Goal: Transaction & Acquisition: Purchase product/service

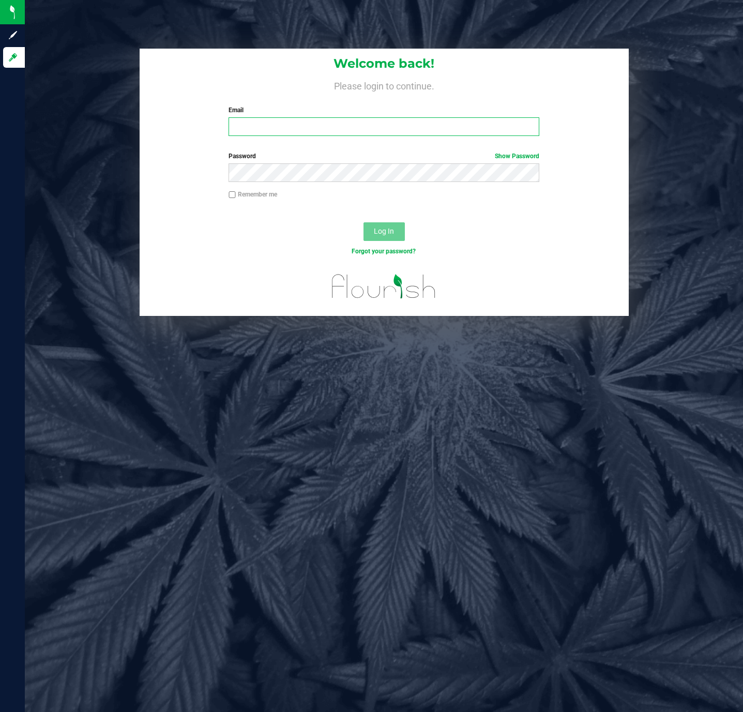
click at [320, 126] on input "Email" at bounding box center [384, 126] width 311 height 19
type input "[EMAIL_ADDRESS][DOMAIN_NAME]"
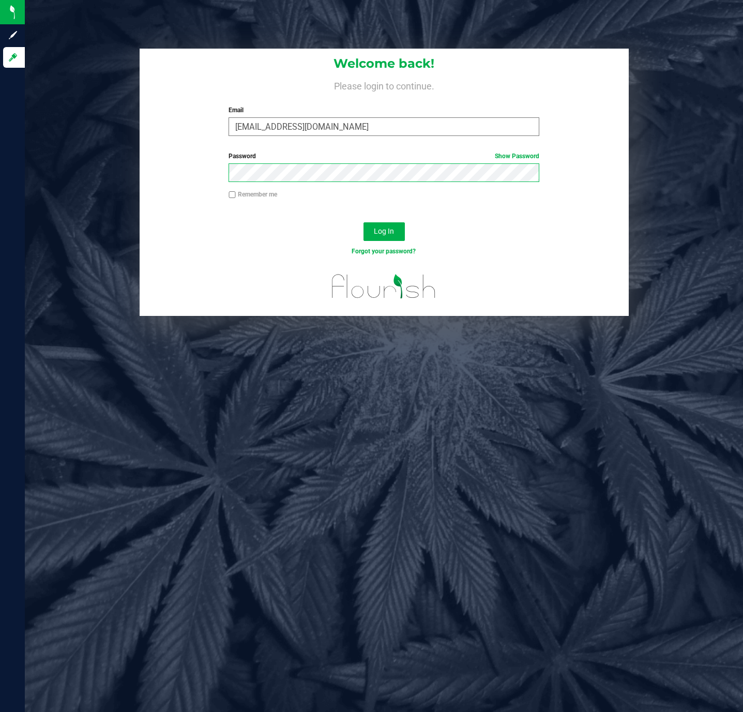
click at [364, 222] on button "Log In" at bounding box center [384, 231] width 41 height 19
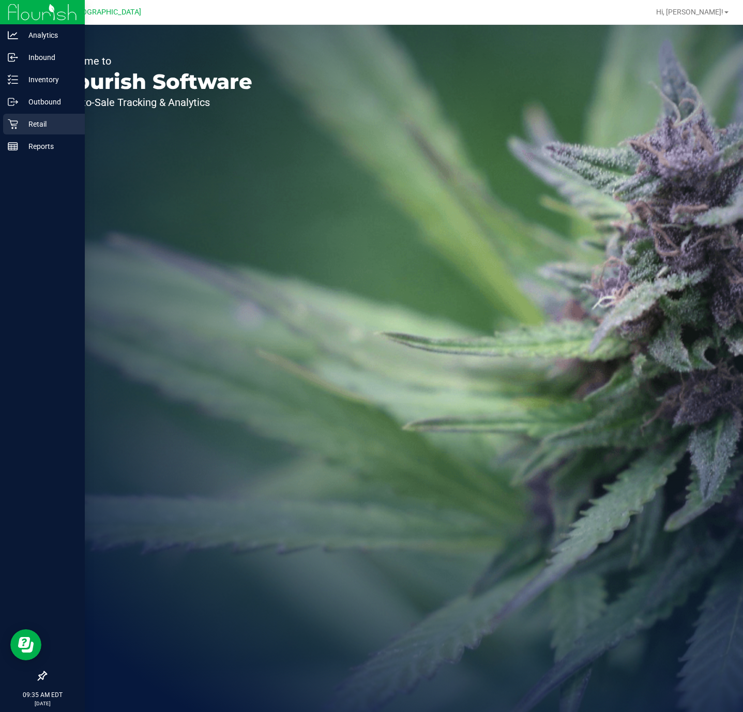
click at [11, 120] on icon at bounding box center [13, 124] width 10 height 10
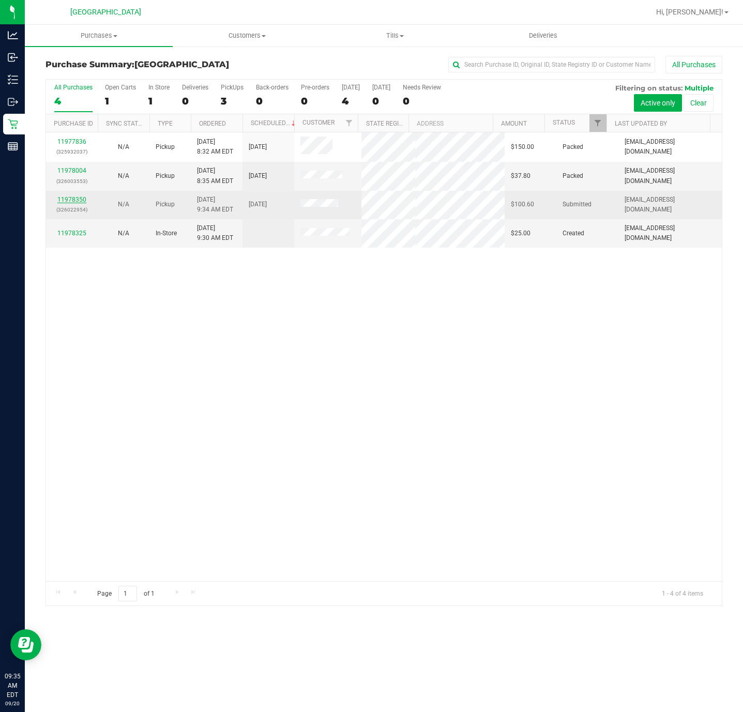
click at [76, 203] on link "11978350" at bounding box center [71, 199] width 29 height 7
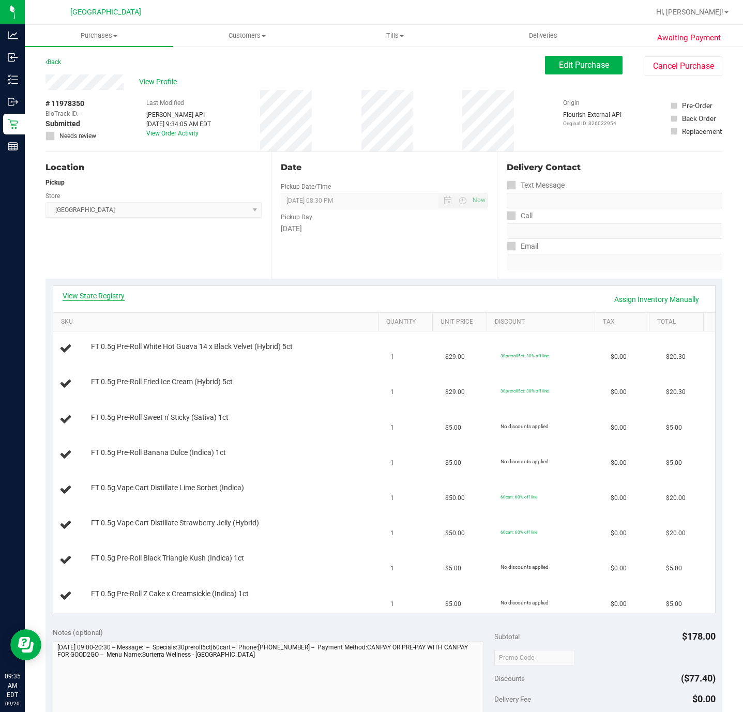
click at [87, 299] on link "View State Registry" at bounding box center [94, 296] width 62 height 10
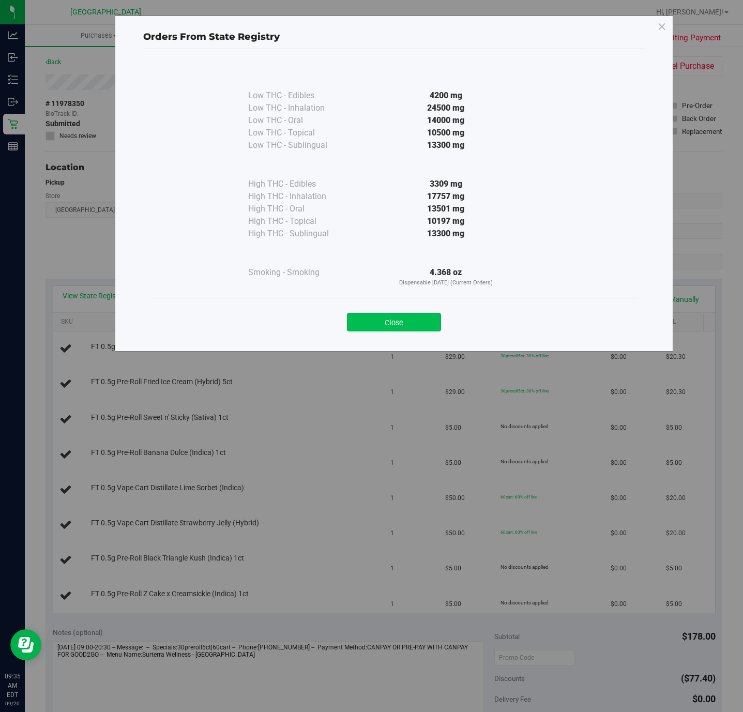
click at [379, 329] on button "Close" at bounding box center [394, 322] width 94 height 19
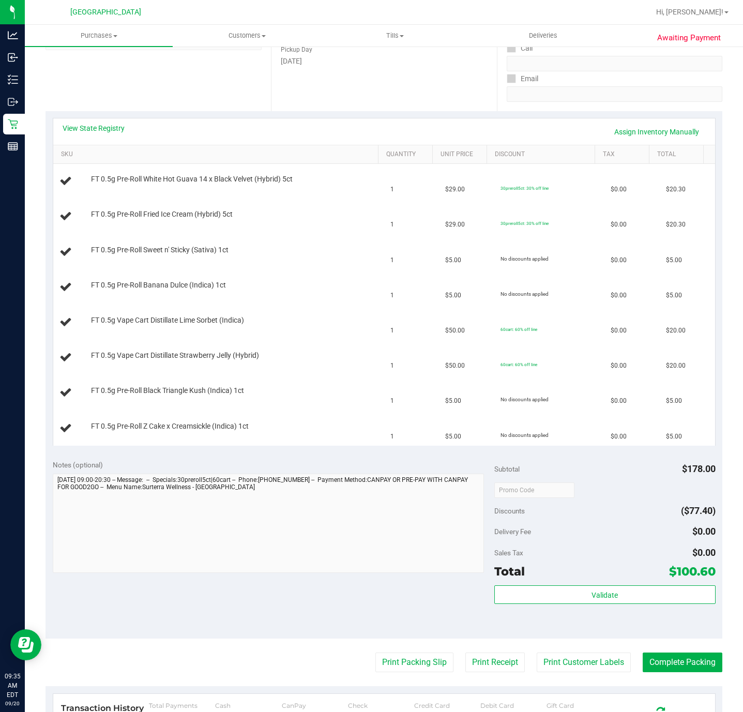
scroll to position [310, 0]
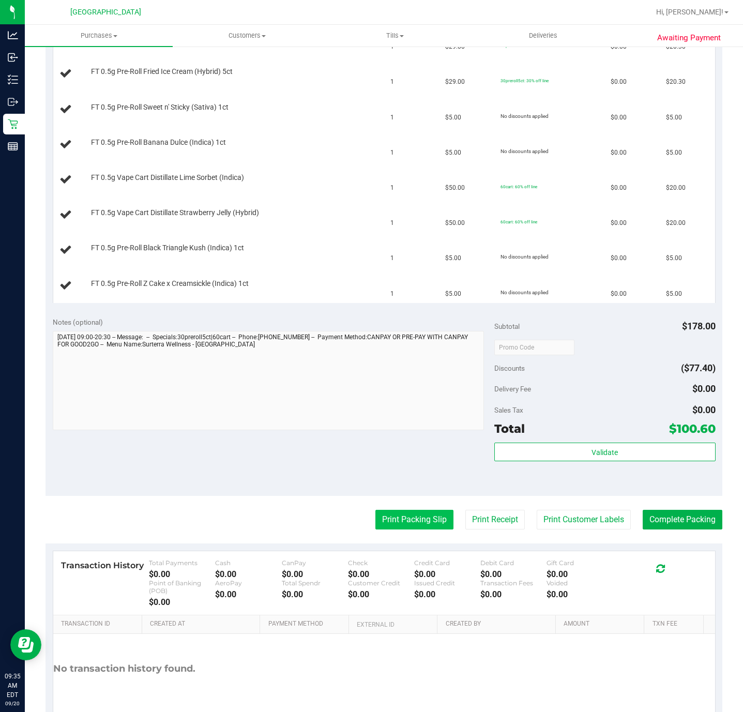
click at [413, 519] on button "Print Packing Slip" at bounding box center [415, 520] width 78 height 20
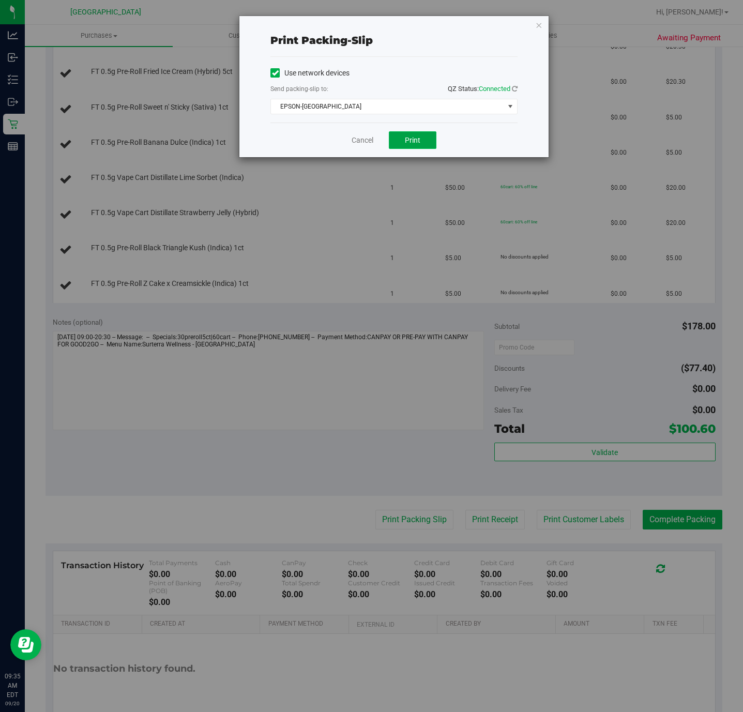
click at [420, 137] on span "Print" at bounding box center [413, 140] width 16 height 8
drag, startPoint x: 384, startPoint y: 147, endPoint x: 368, endPoint y: 144, distance: 16.3
click at [382, 146] on div "Cancel Print" at bounding box center [394, 140] width 247 height 35
click at [368, 144] on link "Cancel" at bounding box center [363, 140] width 22 height 11
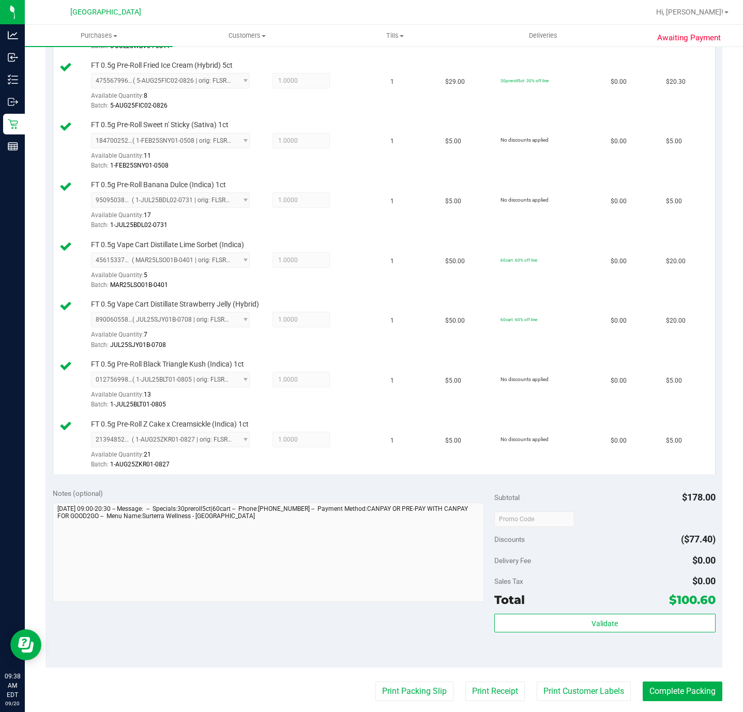
scroll to position [466, 0]
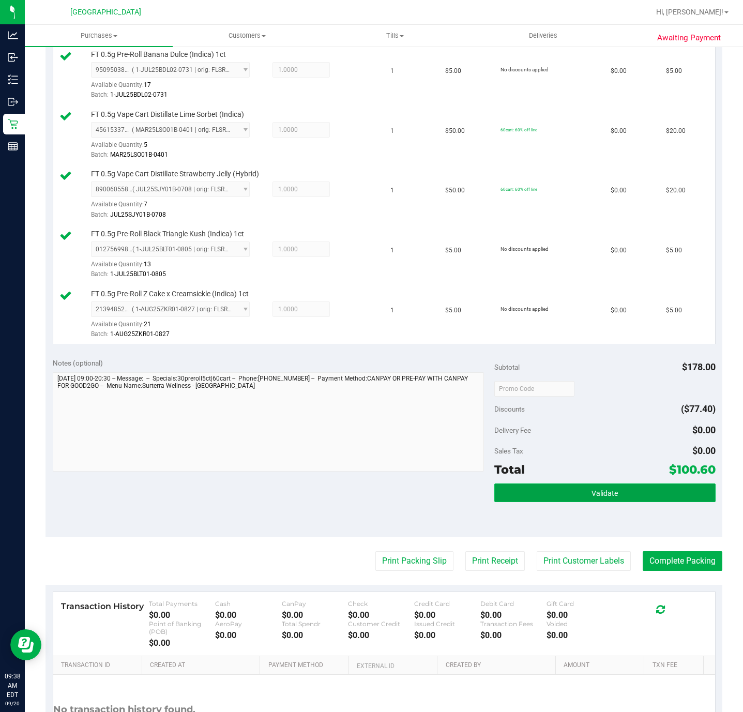
click at [526, 495] on button "Validate" at bounding box center [605, 493] width 221 height 19
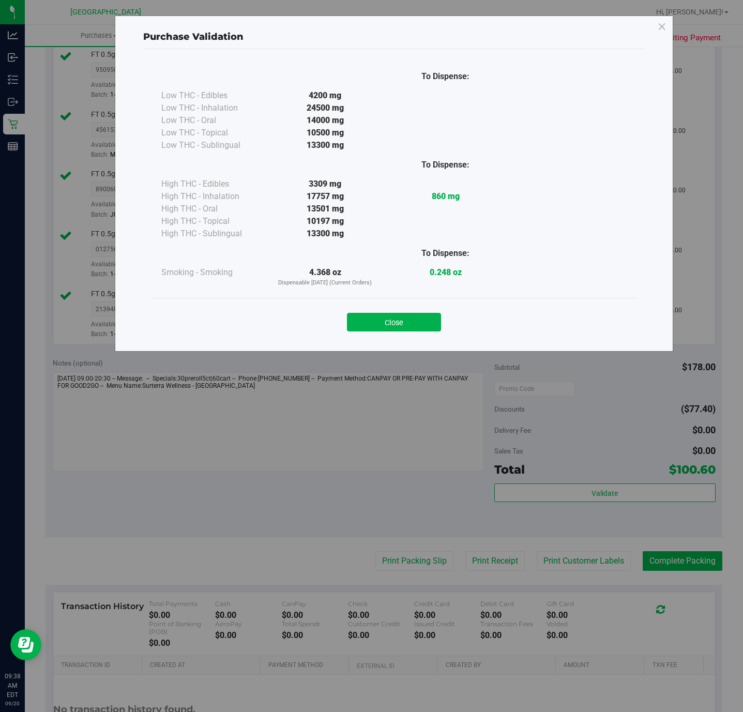
drag, startPoint x: 402, startPoint y: 292, endPoint x: 413, endPoint y: 306, distance: 18.0
click at [404, 292] on div "To Dispense: Low THC - Edibles 4200 mg" at bounding box center [394, 180] width 486 height 235
click at [415, 321] on button "Close" at bounding box center [394, 322] width 94 height 19
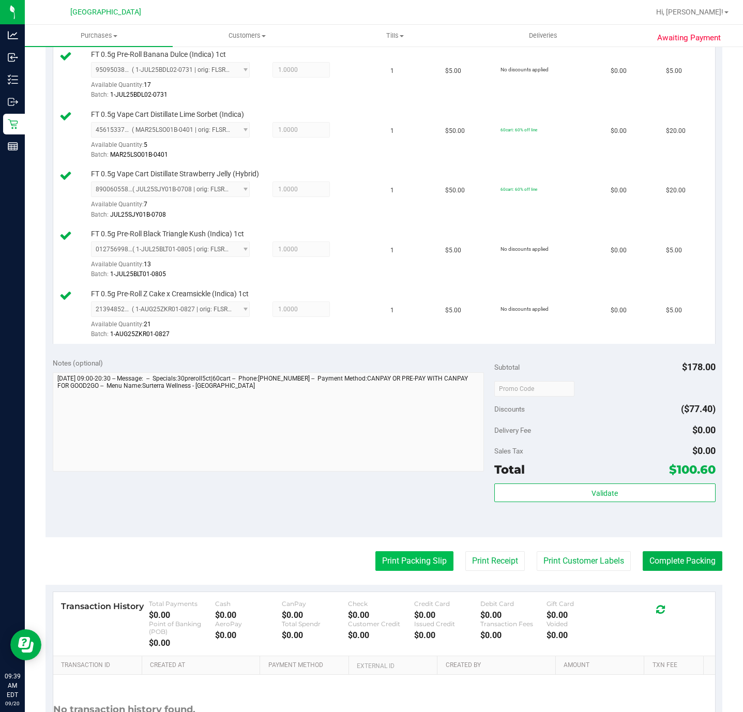
drag, startPoint x: 415, startPoint y: 556, endPoint x: 415, endPoint y: 568, distance: 11.9
click at [415, 559] on purchase-details "Back Edit Purchase Cancel Purchase View Profile # 11978350 BioTrack ID: - Submi…" at bounding box center [384, 188] width 677 height 1196
click at [415, 568] on button "Print Packing Slip" at bounding box center [415, 562] width 78 height 20
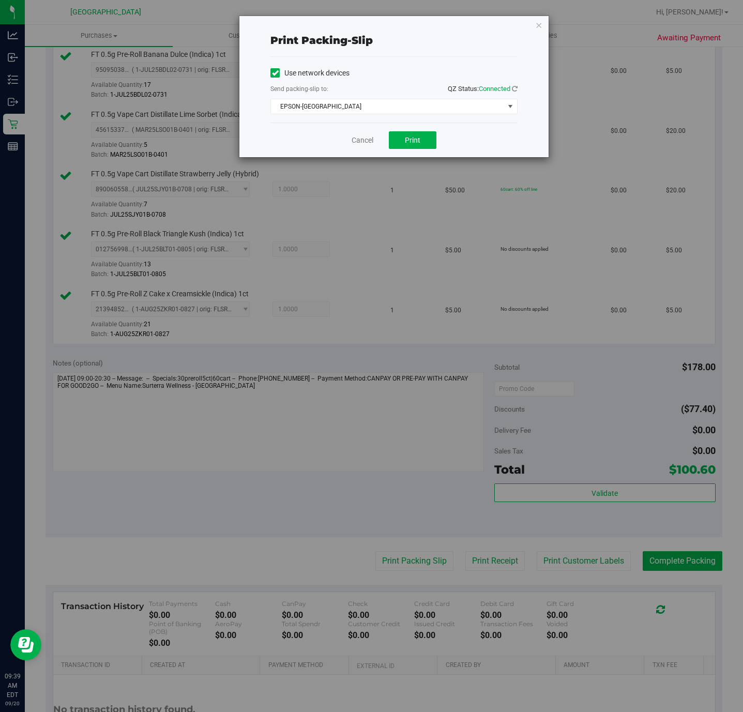
click at [385, 137] on div "Cancel Print" at bounding box center [394, 140] width 247 height 35
click at [414, 140] on span "Print" at bounding box center [413, 140] width 16 height 8
click at [362, 138] on link "Cancel" at bounding box center [363, 140] width 22 height 11
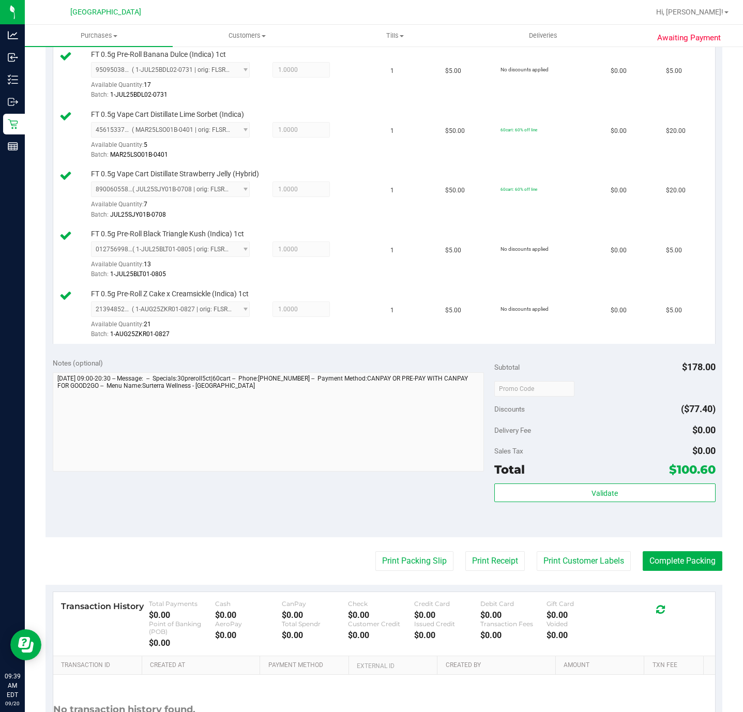
click at [592, 514] on div "Validate" at bounding box center [605, 507] width 221 height 47
click at [593, 497] on span "Validate" at bounding box center [605, 493] width 26 height 8
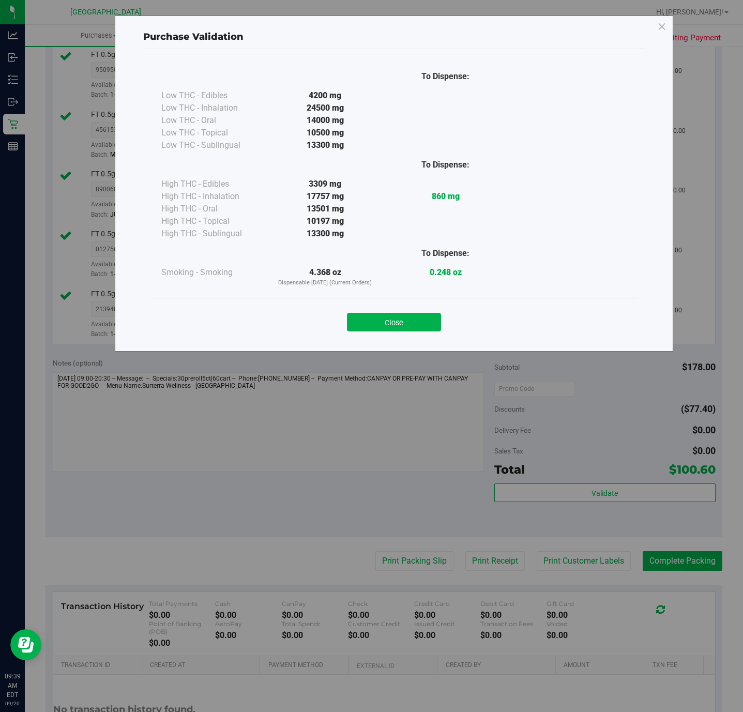
click at [378, 304] on div "Close" at bounding box center [394, 319] width 486 height 42
click at [385, 318] on button "Close" at bounding box center [394, 322] width 94 height 19
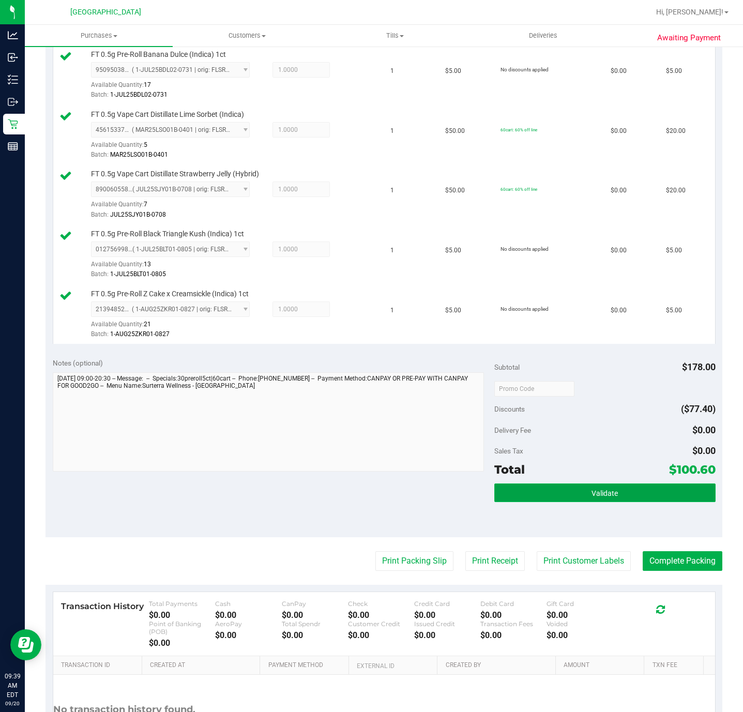
click at [623, 502] on button "Validate" at bounding box center [605, 493] width 221 height 19
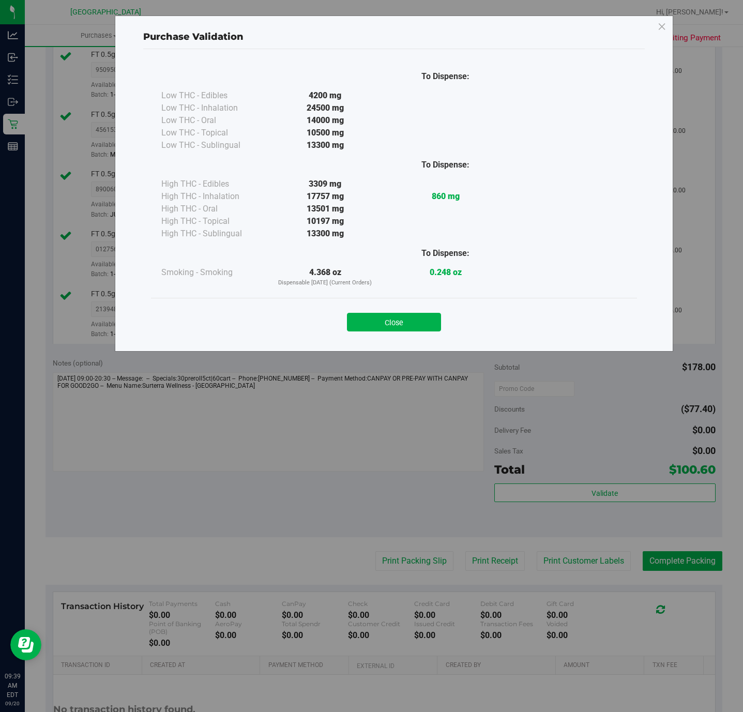
click at [404, 337] on div "Close" at bounding box center [394, 319] width 486 height 42
click at [406, 320] on button "Close" at bounding box center [394, 322] width 94 height 19
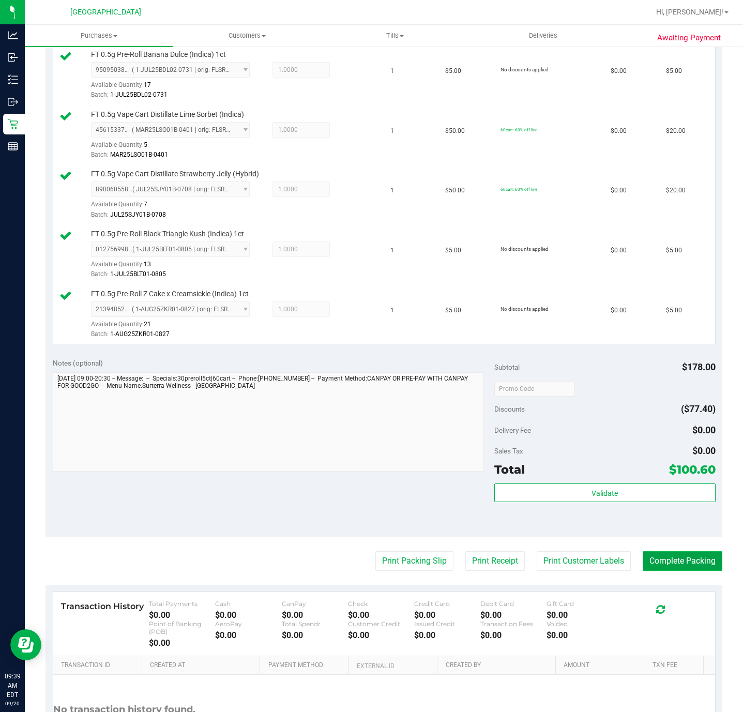
drag, startPoint x: 683, startPoint y: 561, endPoint x: 699, endPoint y: 561, distance: 16.0
click at [685, 561] on button "Complete Packing" at bounding box center [683, 562] width 80 height 20
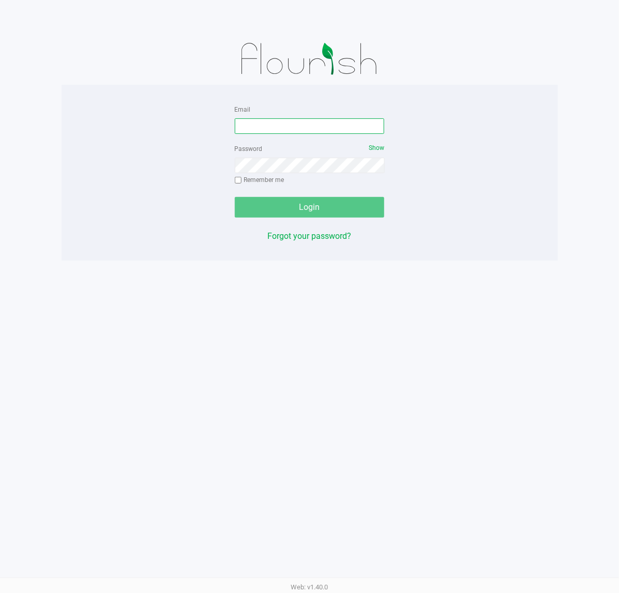
click at [278, 128] on input "Email" at bounding box center [310, 126] width 150 height 16
click at [344, 129] on input "ageraci@liveparallel.cok" at bounding box center [310, 126] width 150 height 16
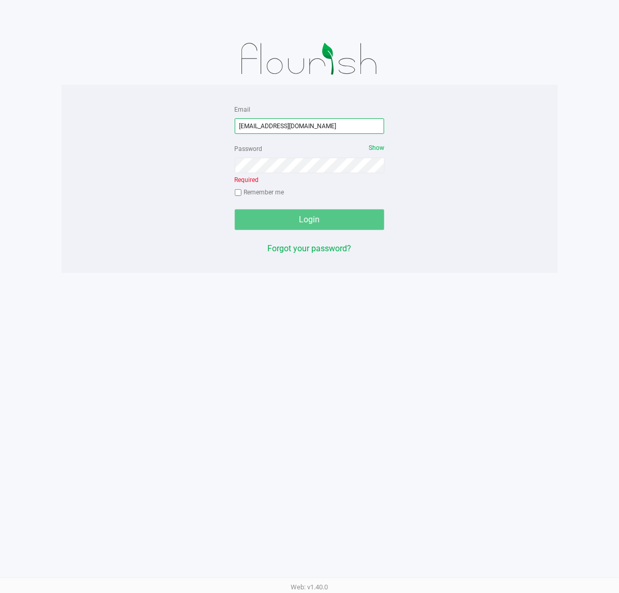
type input "[EMAIL_ADDRESS][DOMAIN_NAME]"
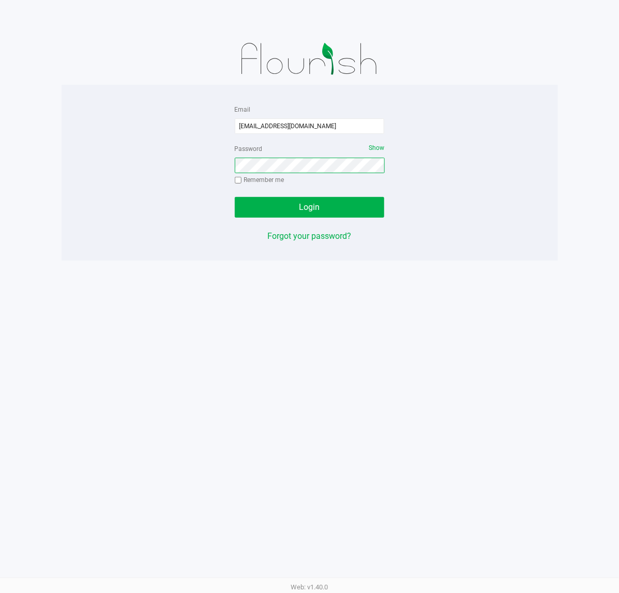
click at [235, 197] on button "Login" at bounding box center [310, 207] width 150 height 21
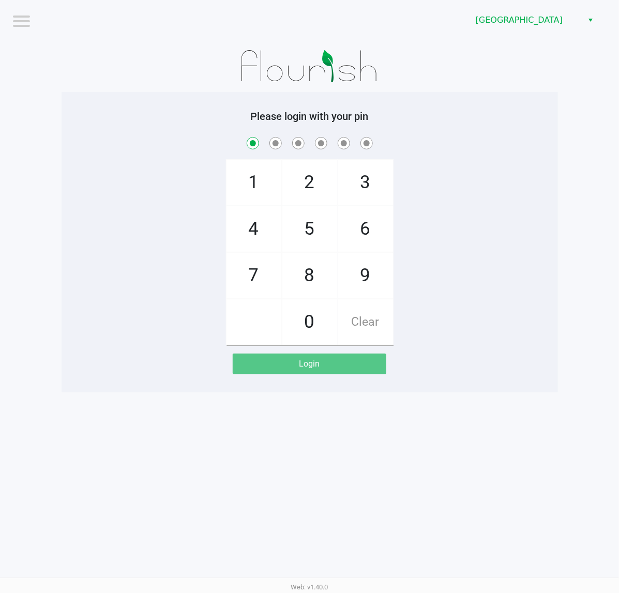
checkbox input "true"
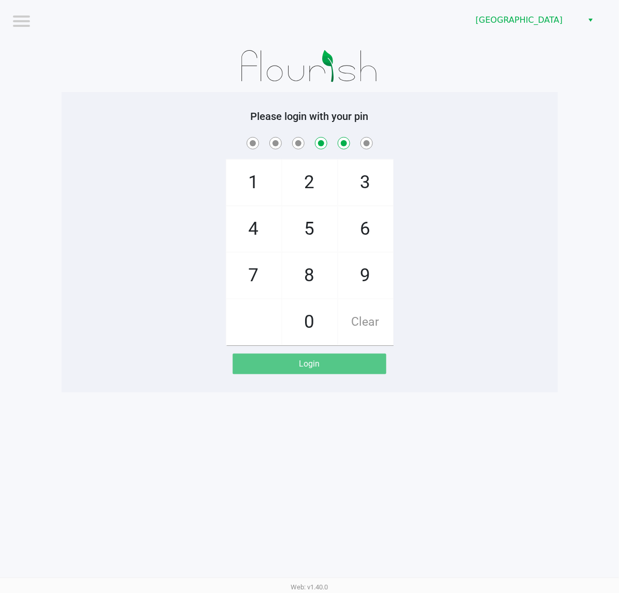
checkbox input "false"
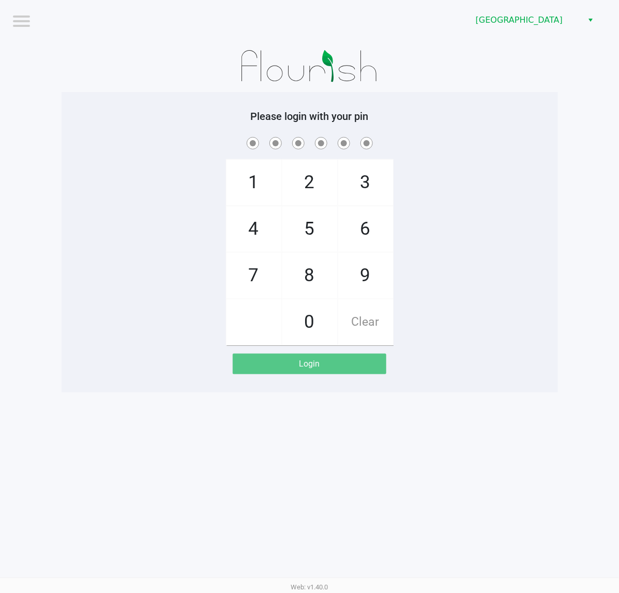
checkbox input "true"
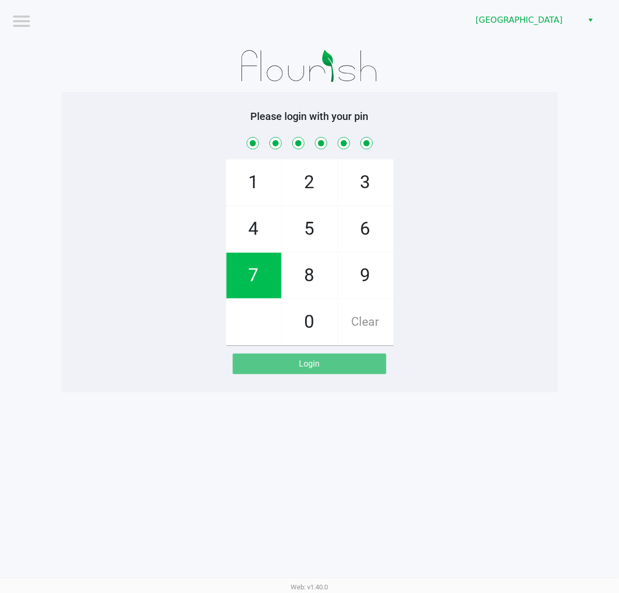
checkbox input "true"
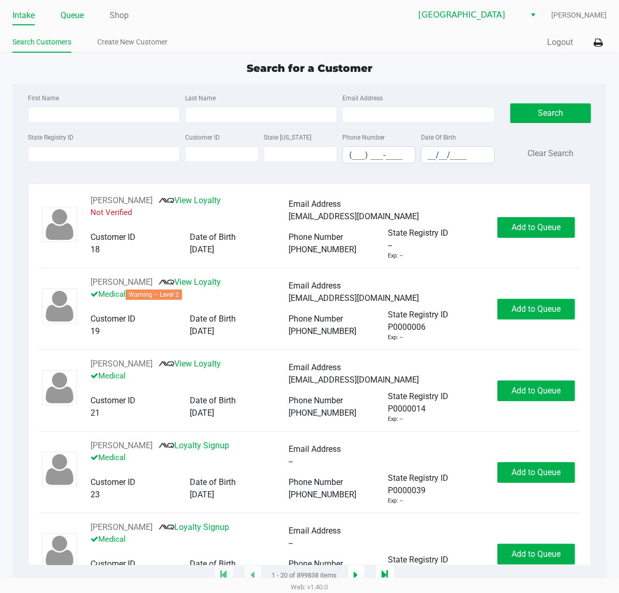
click at [63, 16] on link "Queue" at bounding box center [72, 15] width 23 height 14
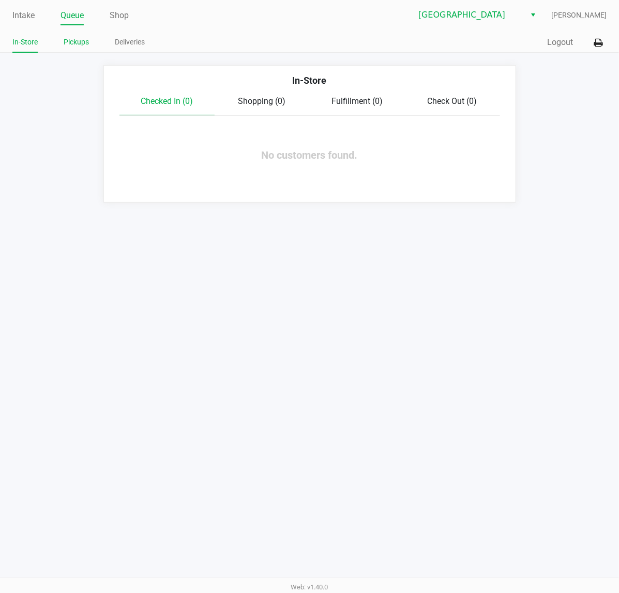
drag, startPoint x: 61, startPoint y: 35, endPoint x: 70, endPoint y: 39, distance: 10.0
click at [63, 36] on ul "In-Store Pickups Deliveries" at bounding box center [160, 44] width 297 height 18
click at [72, 39] on link "Pickups" at bounding box center [76, 42] width 25 height 13
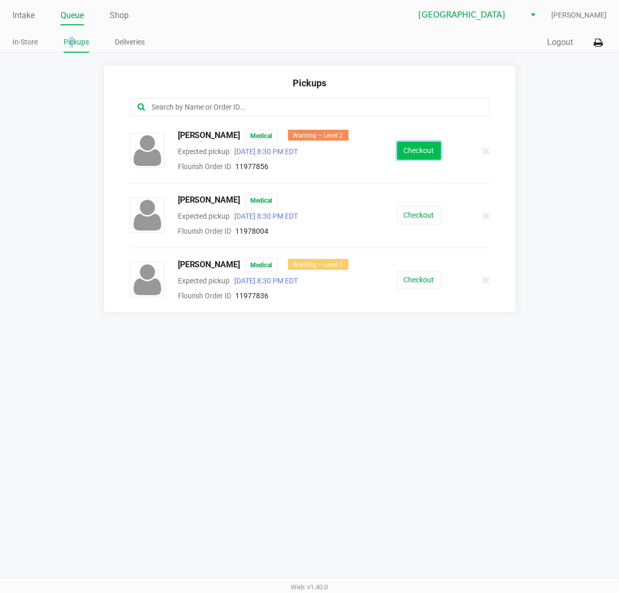
click at [427, 148] on button "Checkout" at bounding box center [419, 151] width 44 height 18
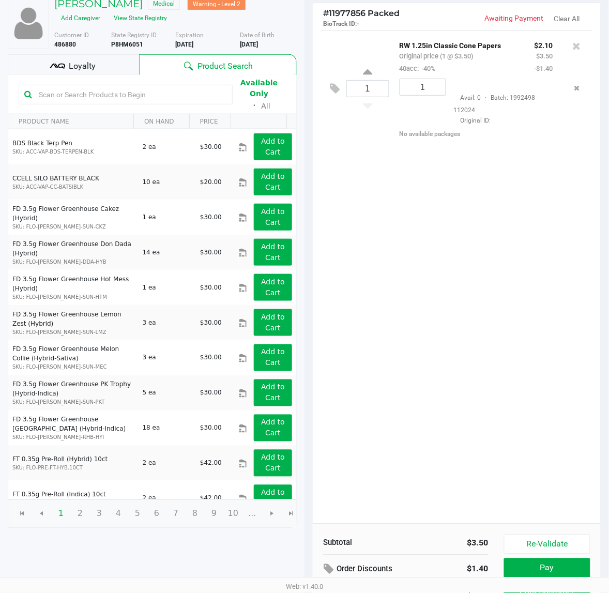
scroll to position [119, 0]
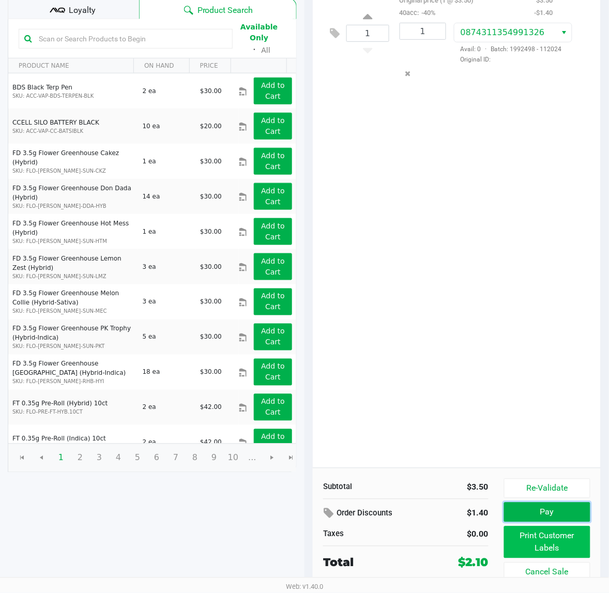
drag, startPoint x: 546, startPoint y: 508, endPoint x: 546, endPoint y: 539, distance: 31.0
click at [546, 539] on div "Re-Validate Pay Print Customer Labels Cancel Sale" at bounding box center [551, 530] width 94 height 103
click at [547, 537] on button "Print Customer Labels" at bounding box center [547, 543] width 86 height 32
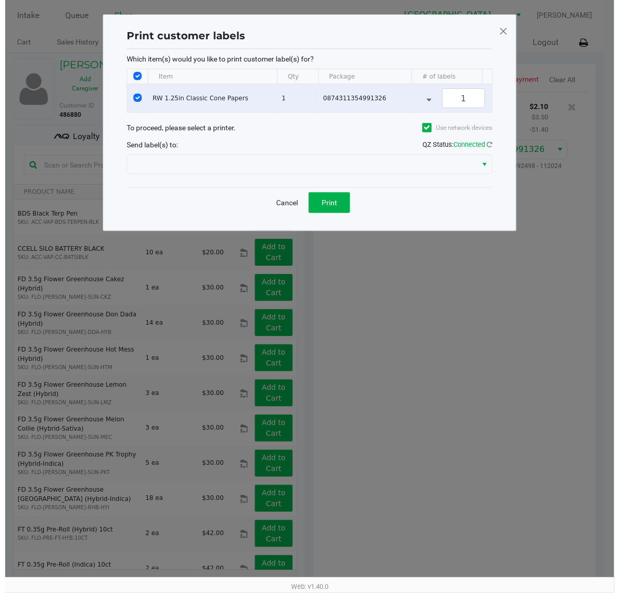
scroll to position [0, 0]
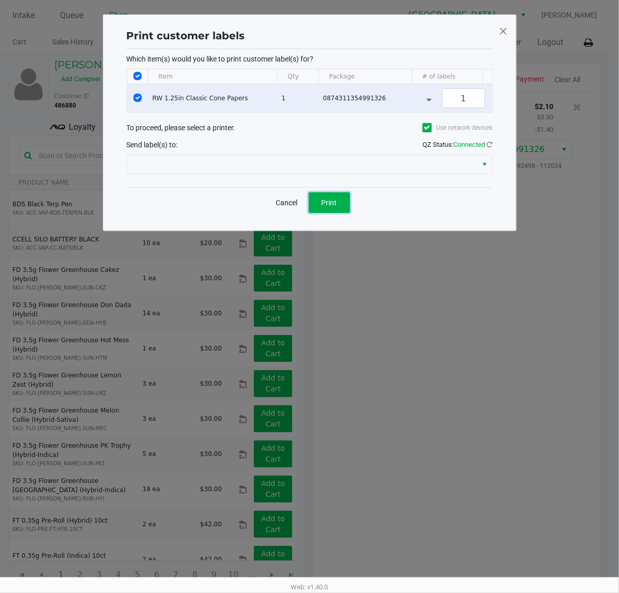
drag, startPoint x: 334, startPoint y: 207, endPoint x: 327, endPoint y: 156, distance: 51.7
click at [327, 156] on div "Print customer labels Which item(s) would you like to print customer label(s) f…" at bounding box center [309, 122] width 371 height 195
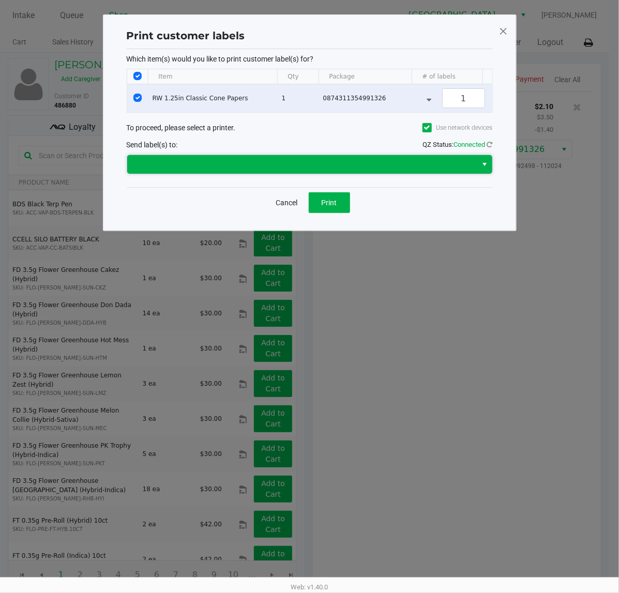
click at [325, 171] on span at bounding box center [302, 164] width 338 height 12
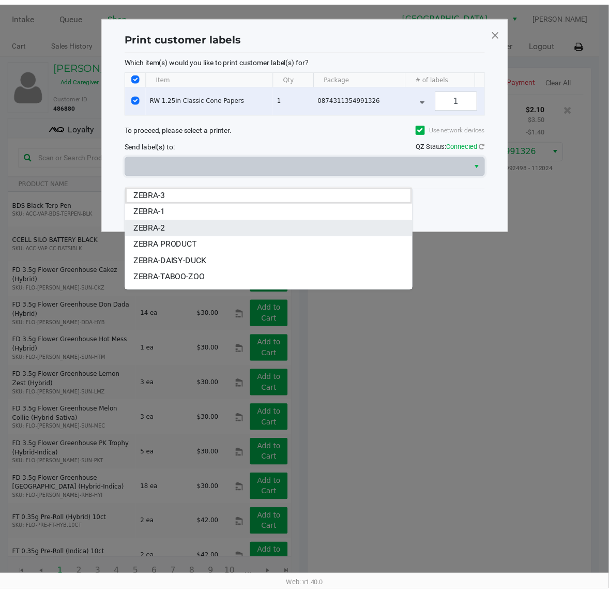
scroll to position [12, 0]
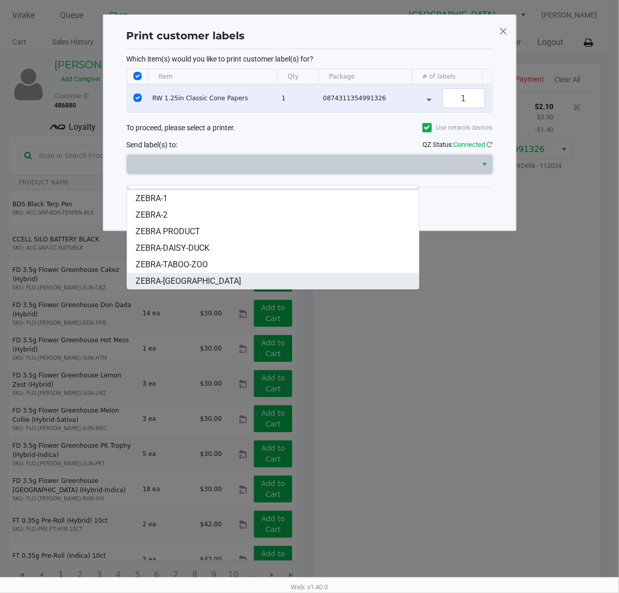
click at [200, 282] on li "ZEBRA-CYPRUS" at bounding box center [273, 281] width 292 height 17
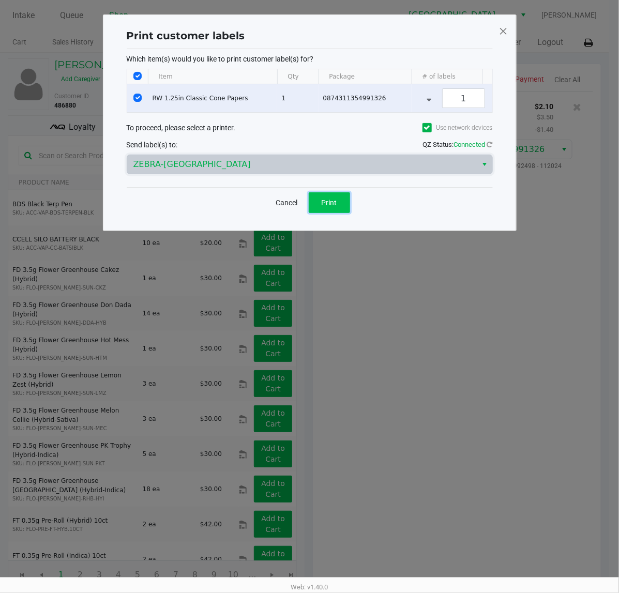
click at [332, 207] on span "Print" at bounding box center [330, 203] width 16 height 8
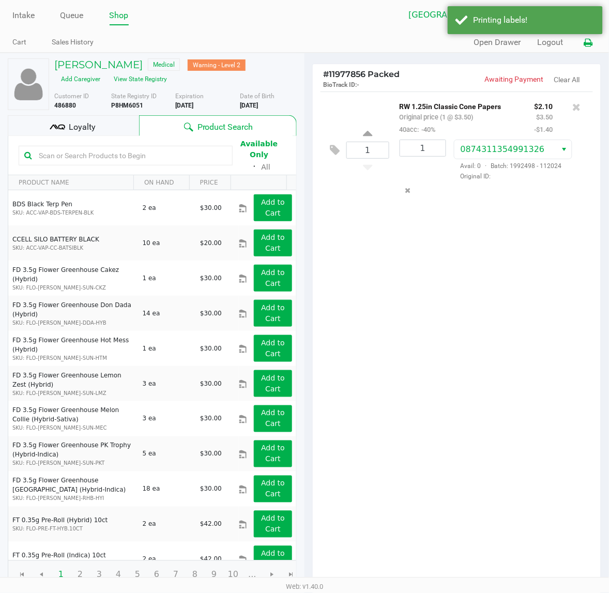
click at [590, 39] on icon at bounding box center [588, 42] width 9 height 7
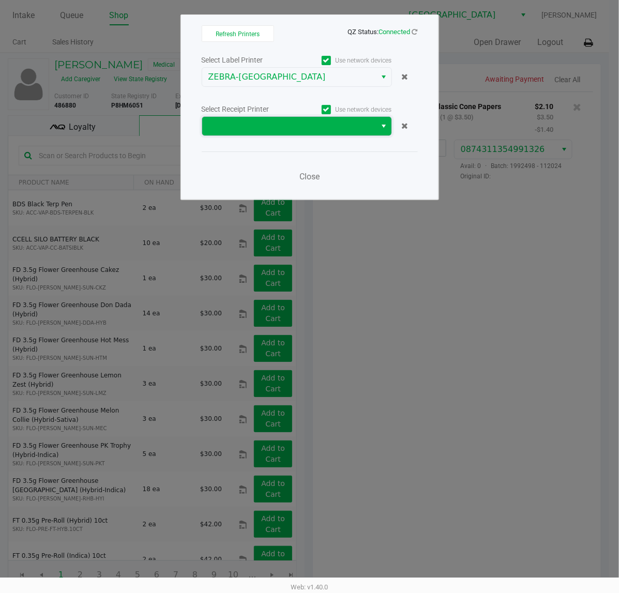
click at [246, 130] on span at bounding box center [290, 126] width 162 height 12
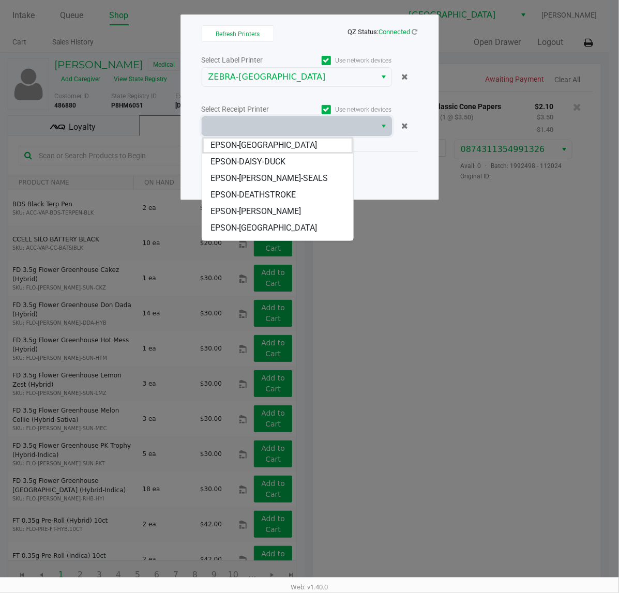
click at [252, 148] on span "EPSON-CYPRUS" at bounding box center [264, 145] width 107 height 12
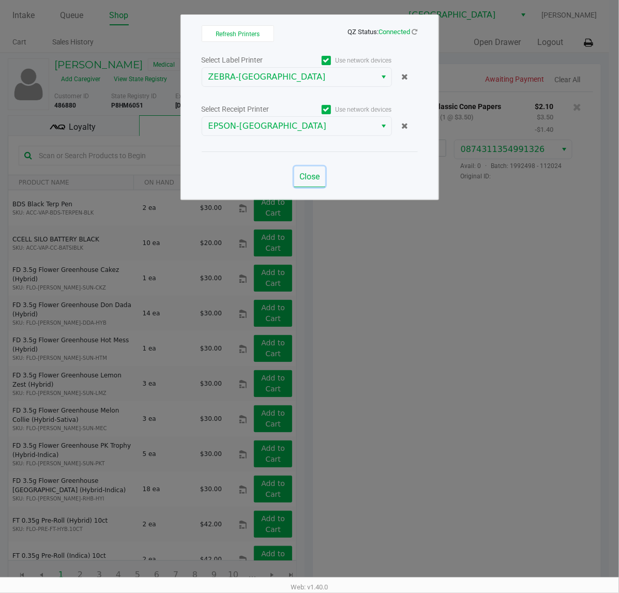
click at [306, 183] on button "Close" at bounding box center [309, 177] width 31 height 21
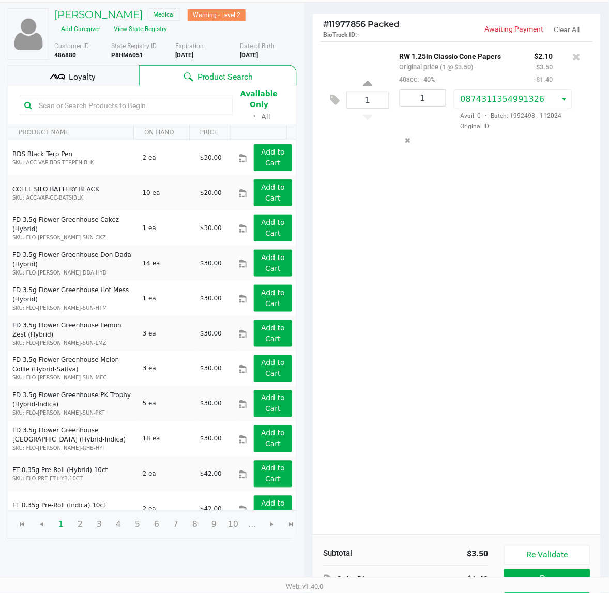
scroll to position [119, 0]
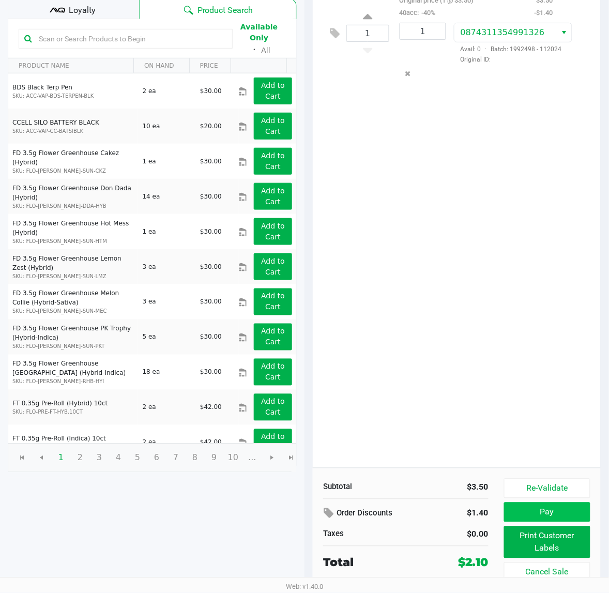
drag, startPoint x: 564, startPoint y: 500, endPoint x: 565, endPoint y: 505, distance: 5.8
click at [565, 503] on div "Re-Validate Pay Print Customer Labels Cancel Sale" at bounding box center [551, 530] width 94 height 103
click at [565, 505] on button "Pay" at bounding box center [547, 513] width 86 height 20
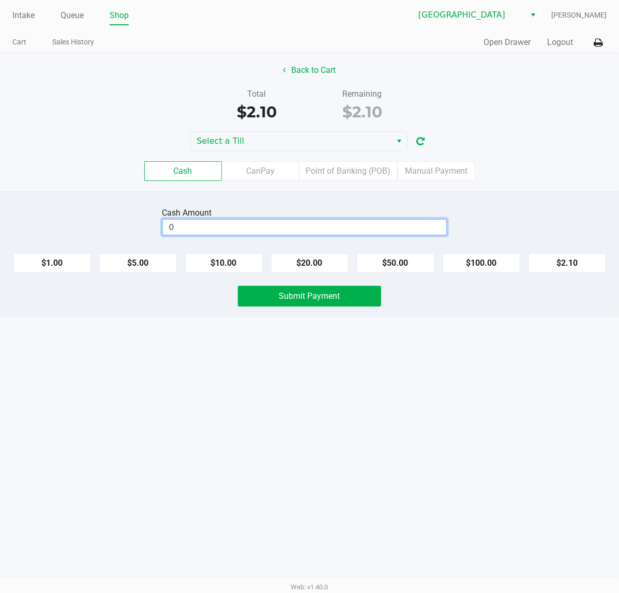
click at [270, 231] on input "0" at bounding box center [305, 227] width 284 height 15
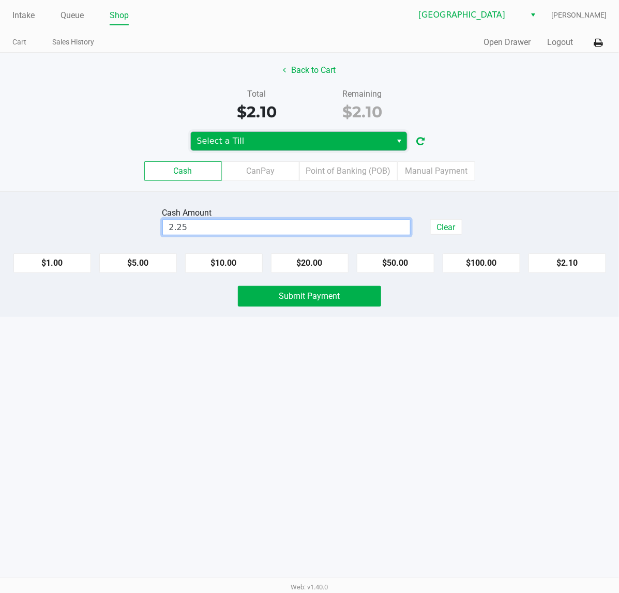
type input "$2.25"
click at [259, 138] on span "Select a Till" at bounding box center [291, 141] width 189 height 12
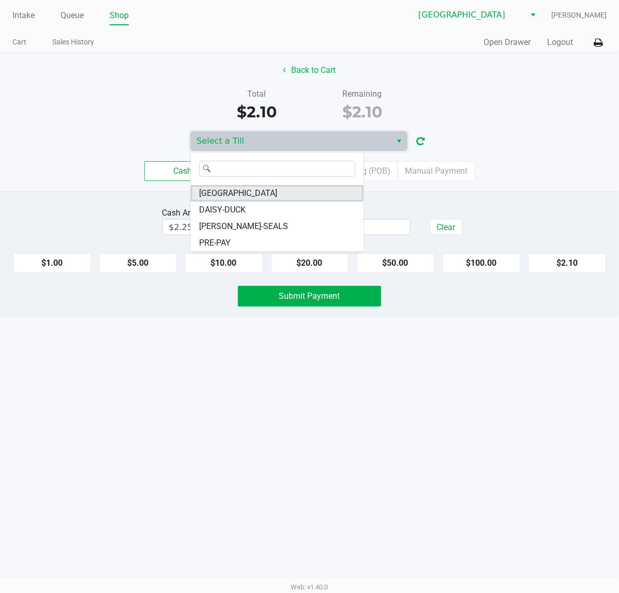
click at [216, 185] on li "CYPRUS" at bounding box center [277, 193] width 173 height 17
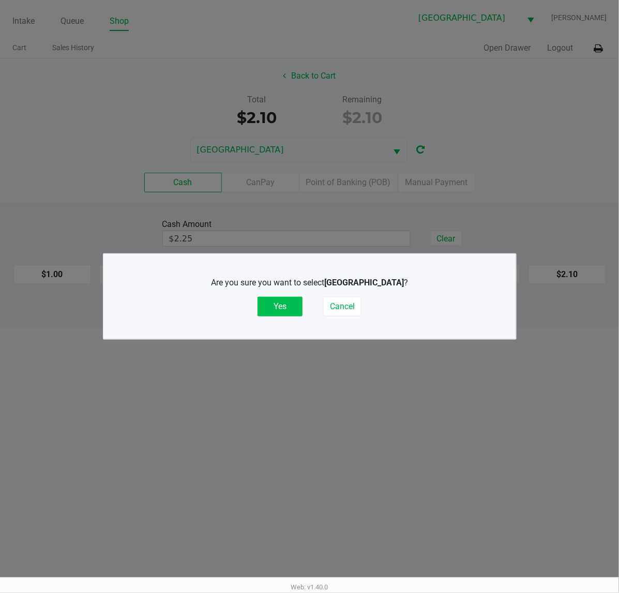
click at [275, 308] on button "Yes" at bounding box center [280, 307] width 45 height 20
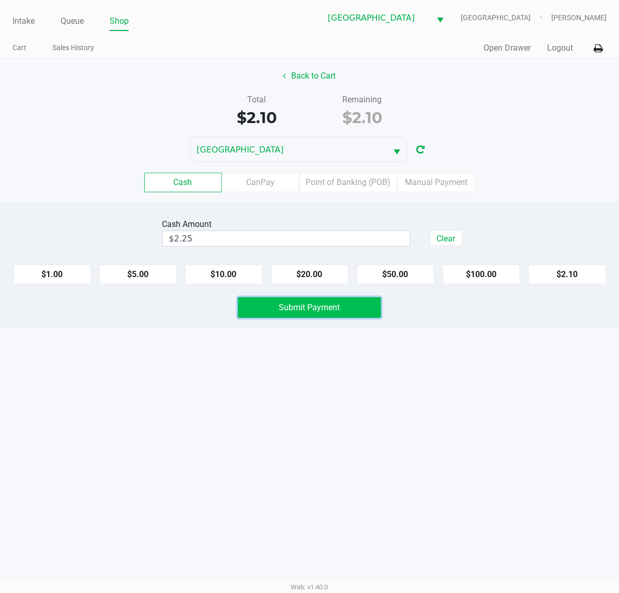
click at [310, 303] on button "Submit Payment" at bounding box center [309, 307] width 143 height 21
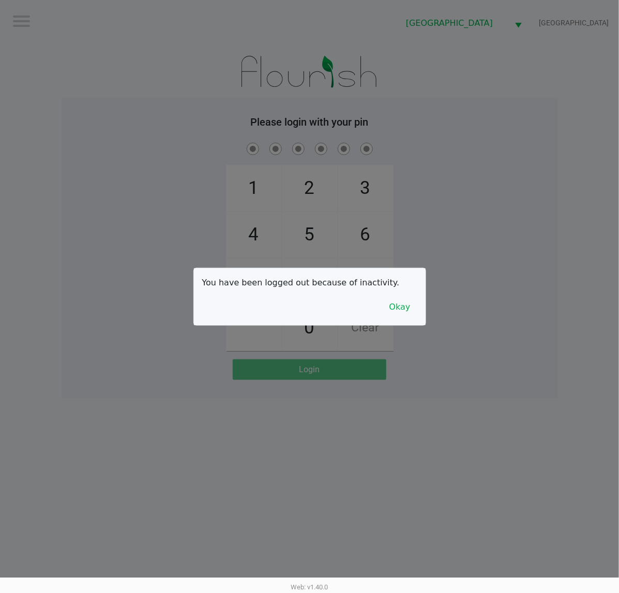
drag, startPoint x: 367, startPoint y: 337, endPoint x: 379, endPoint y: 337, distance: 11.4
click at [371, 337] on div at bounding box center [309, 296] width 619 height 593
checkbox input "true"
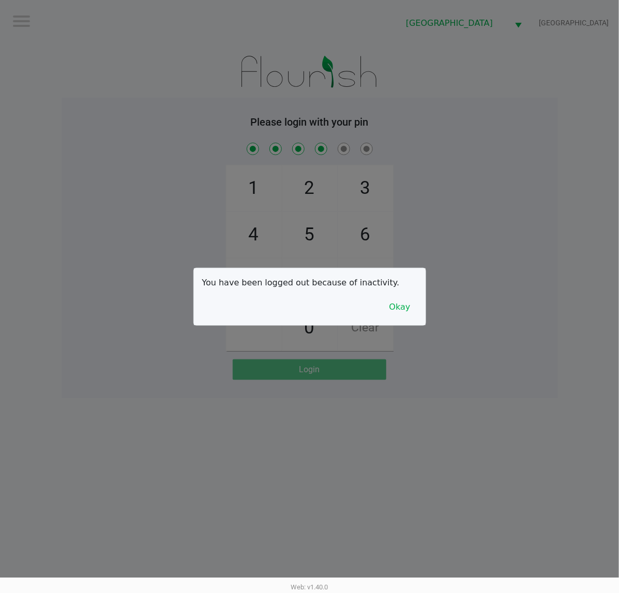
checkbox input "true"
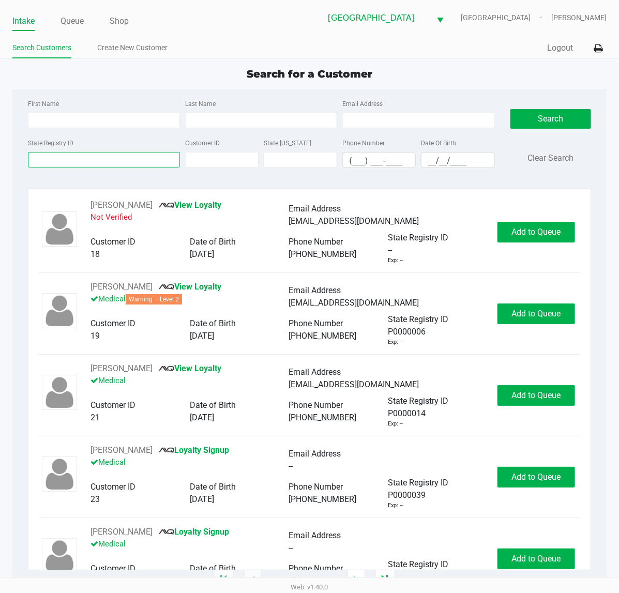
click at [68, 167] on input "State Registry ID" at bounding box center [104, 160] width 152 height 16
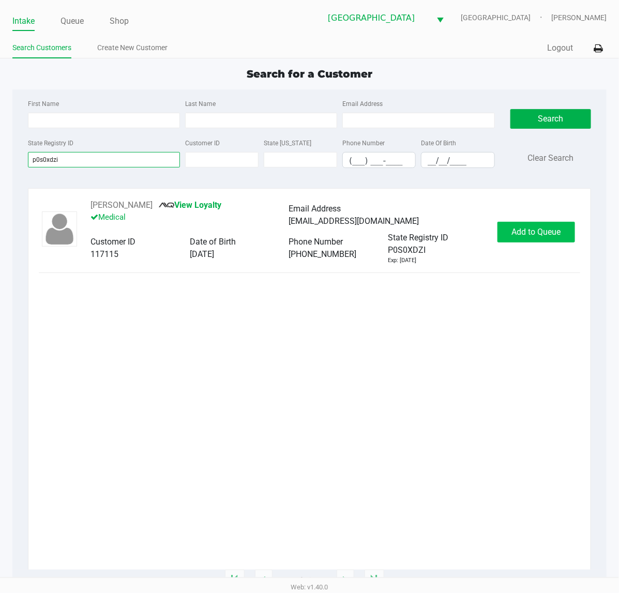
type input "p0s0xdzi"
click at [523, 234] on span "Add to Queue" at bounding box center [536, 232] width 49 height 10
click at [524, 234] on span "In Queue" at bounding box center [553, 232] width 87 height 10
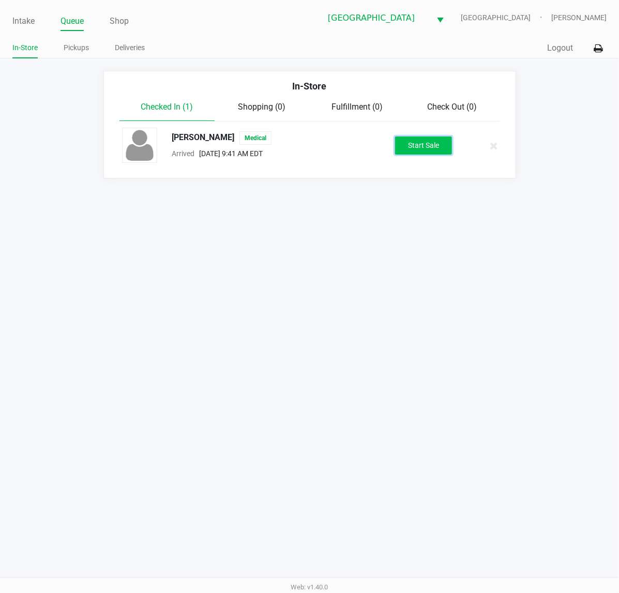
click at [415, 143] on button "Start Sale" at bounding box center [423, 146] width 57 height 18
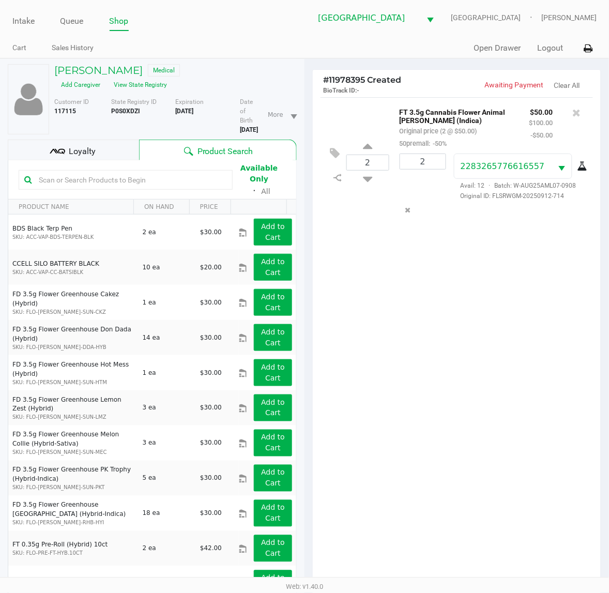
click at [92, 153] on span "Loyalty" at bounding box center [82, 151] width 27 height 12
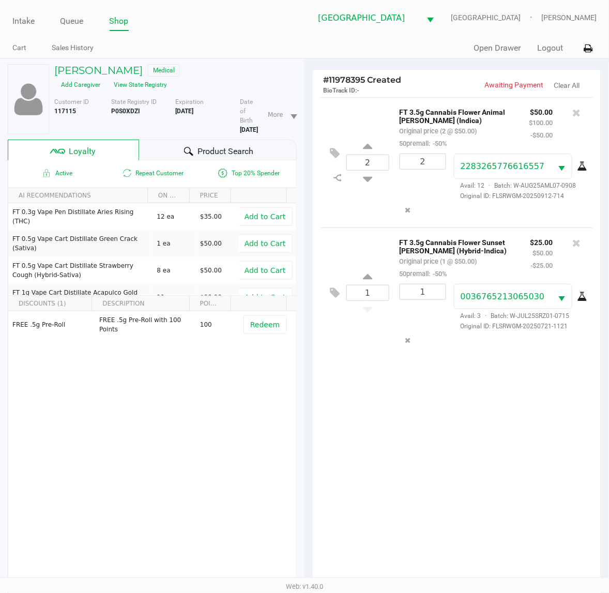
click at [178, 148] on div "Product Search" at bounding box center [218, 150] width 158 height 21
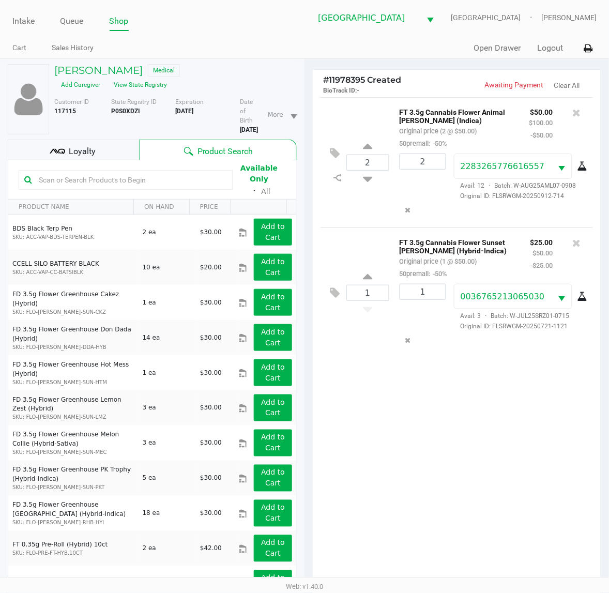
click at [82, 164] on div "Available Only ᛫ All" at bounding box center [152, 180] width 267 height 36
click at [85, 156] on span "Loyalty" at bounding box center [82, 151] width 27 height 12
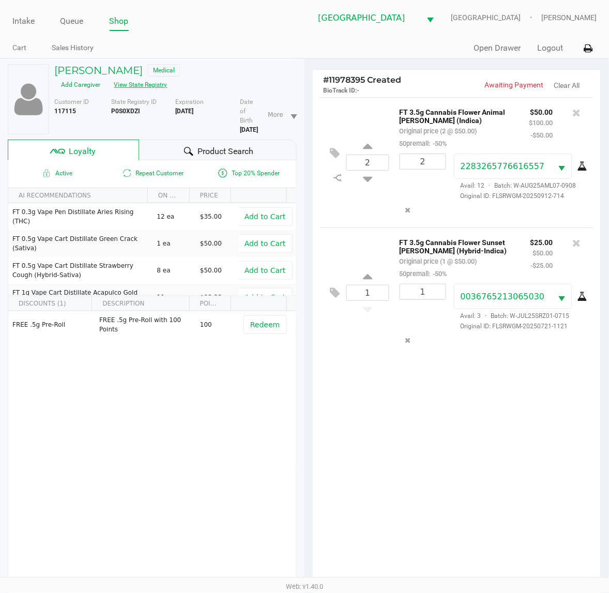
click at [135, 84] on button "View State Registry" at bounding box center [138, 85] width 61 height 17
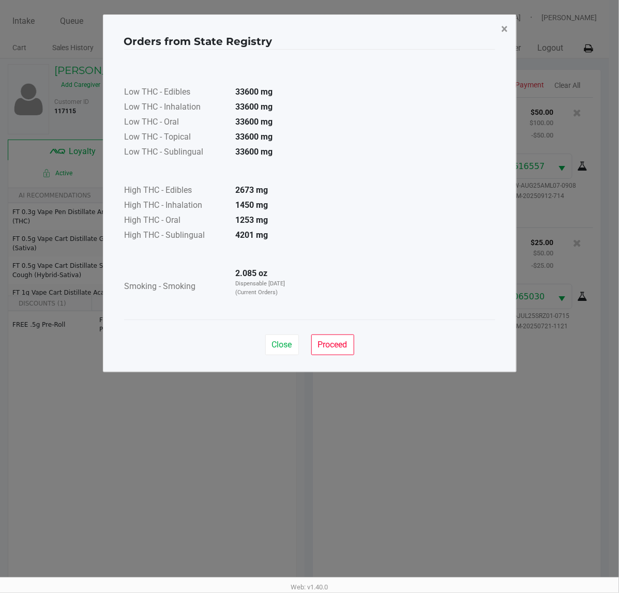
click at [500, 22] on button "×" at bounding box center [505, 28] width 23 height 29
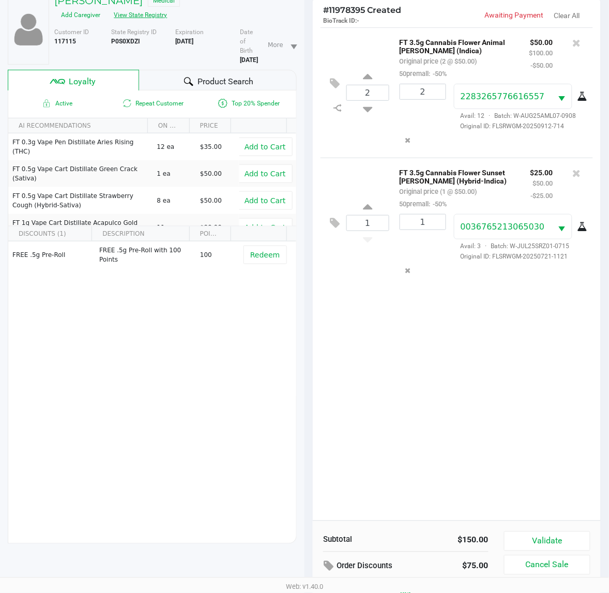
scroll to position [135, 0]
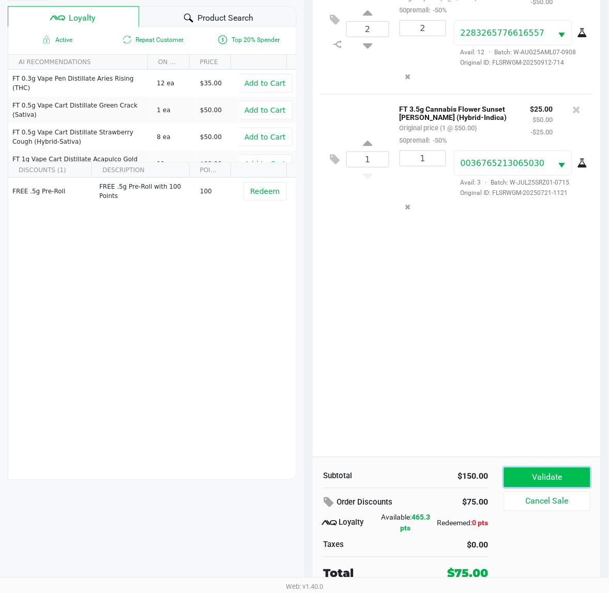
click at [541, 483] on button "Validate" at bounding box center [547, 478] width 86 height 20
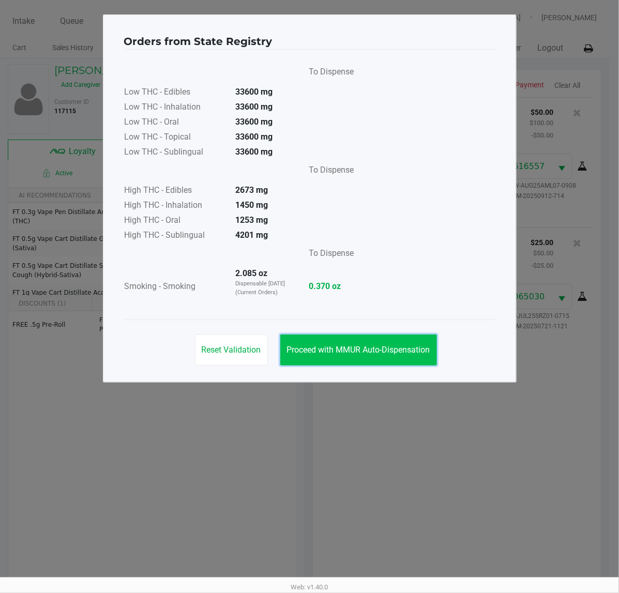
drag, startPoint x: 342, startPoint y: 354, endPoint x: 359, endPoint y: 360, distance: 17.3
click at [359, 360] on button "Proceed with MMUR Auto-Dispensation" at bounding box center [358, 350] width 157 height 31
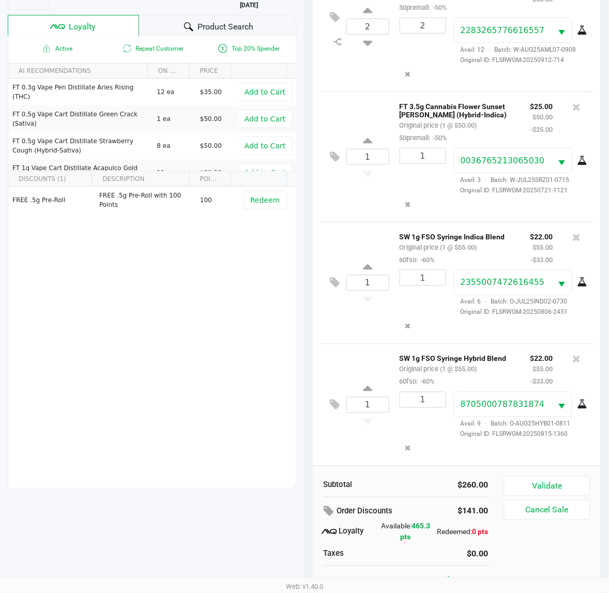
scroll to position [129, 0]
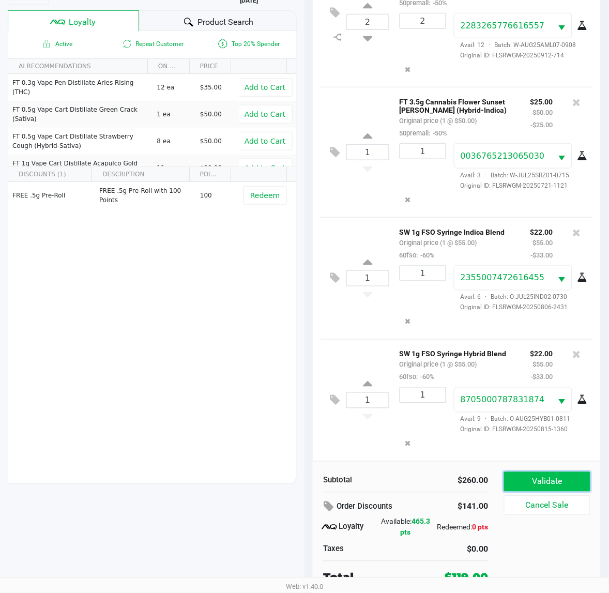
click at [549, 477] on button "Validate" at bounding box center [547, 482] width 86 height 20
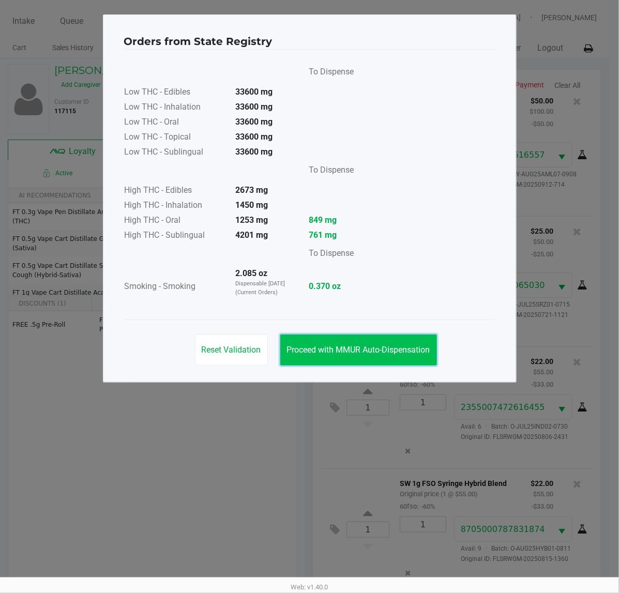
click at [356, 353] on span "Proceed with MMUR Auto-Dispensation" at bounding box center [358, 350] width 143 height 10
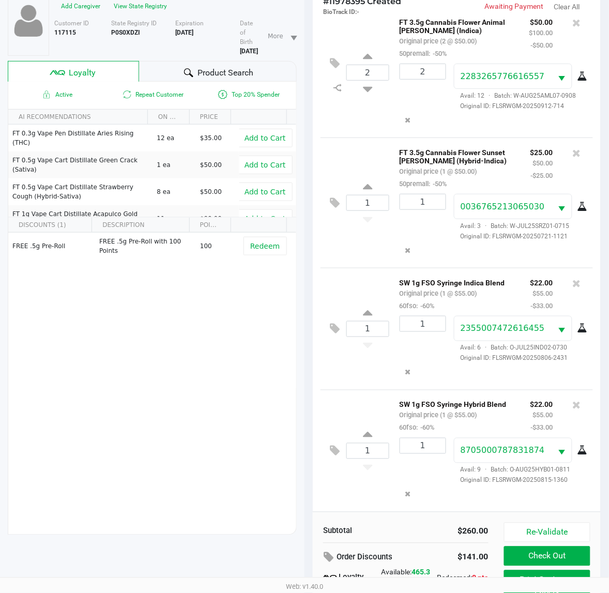
scroll to position [135, 0]
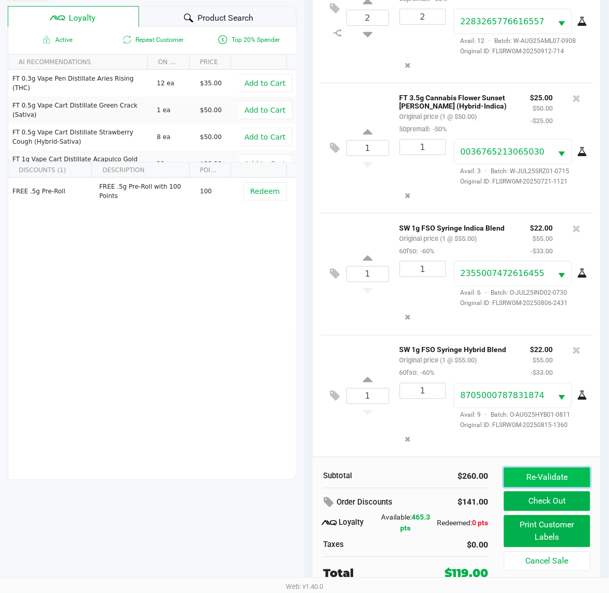
click at [581, 483] on button "Re-Validate" at bounding box center [547, 478] width 86 height 20
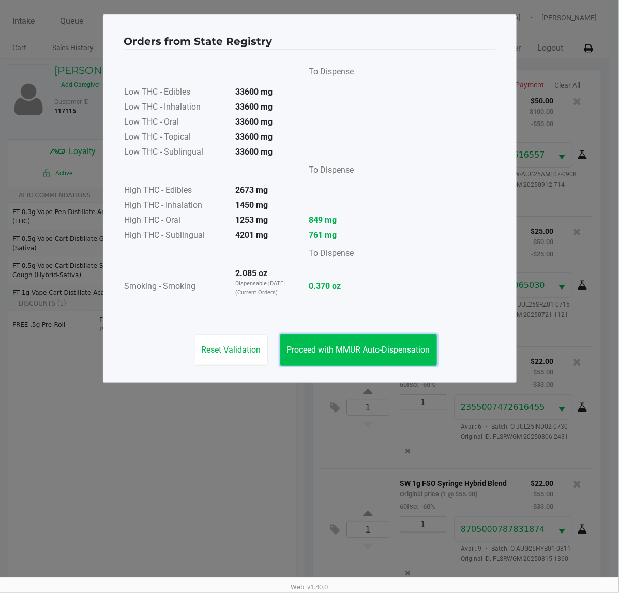
click at [366, 355] on span "Proceed with MMUR Auto-Dispensation" at bounding box center [358, 350] width 143 height 10
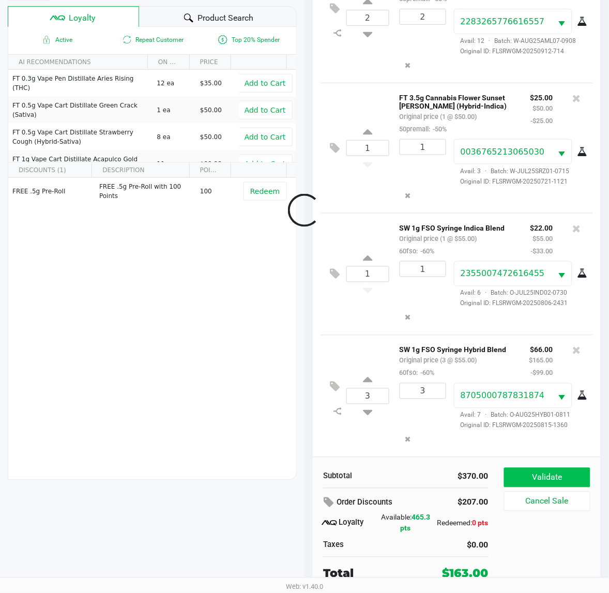
scroll to position [26, 0]
click at [545, 480] on button "Validate" at bounding box center [547, 478] width 86 height 20
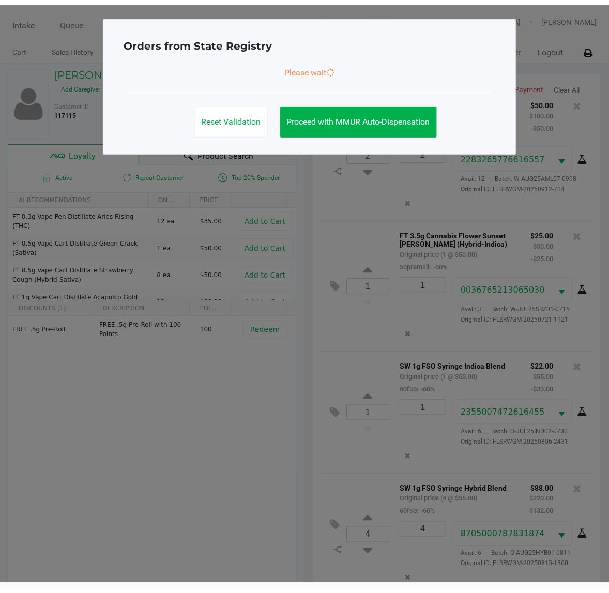
scroll to position [39, 0]
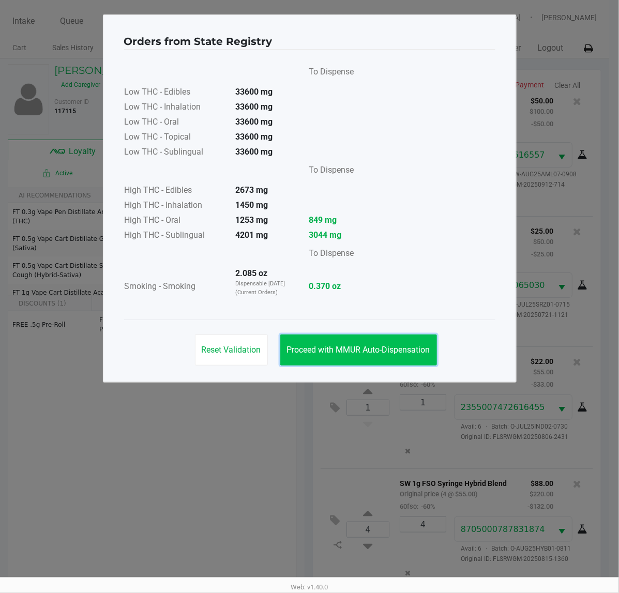
click at [330, 346] on span "Proceed with MMUR Auto-Dispensation" at bounding box center [358, 350] width 143 height 10
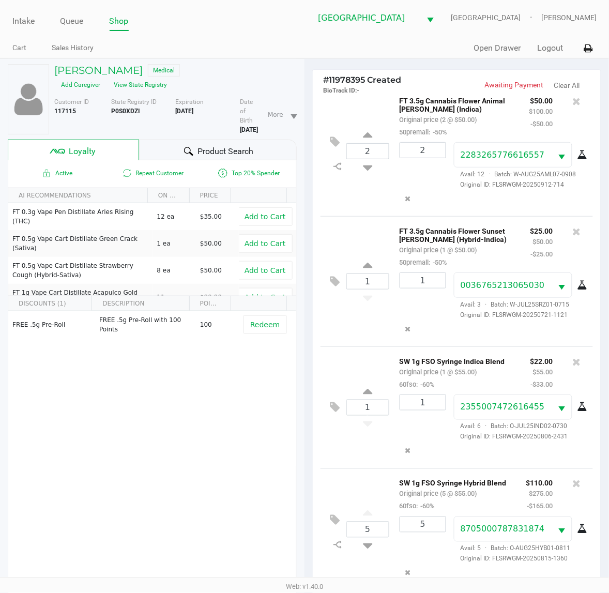
scroll to position [26, 0]
click at [430, 532] on input "6" at bounding box center [423, 524] width 46 height 15
type input "5"
click at [375, 554] on div "Loading FELICIA UNDERWOOD Medical Add Caregiver View State Registry Customer ID…" at bounding box center [304, 392] width 609 height 668
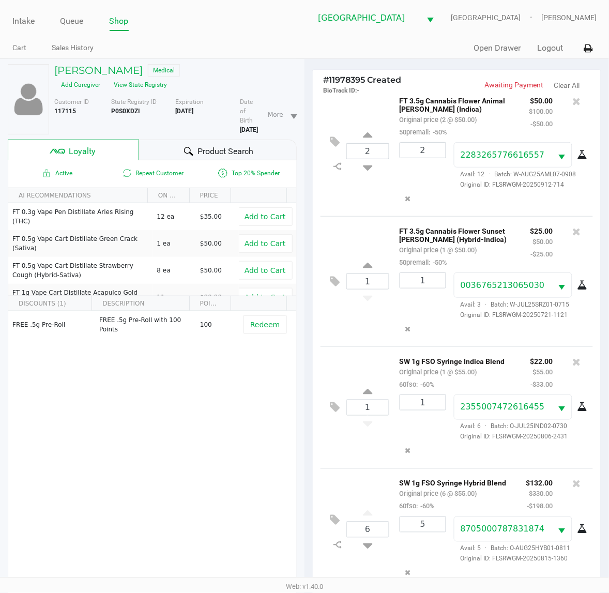
click at [358, 547] on div "6 SW 1g FSO Syringe Hybrid Blend Original price (6 @ $55.00) 60fso: -60% $132.0…" at bounding box center [457, 530] width 273 height 122
drag, startPoint x: 360, startPoint y: 541, endPoint x: 367, endPoint y: 540, distance: 7.4
click at [367, 540] on div "6" at bounding box center [368, 530] width 43 height 42
click at [367, 540] on icon at bounding box center [367, 544] width 9 height 13
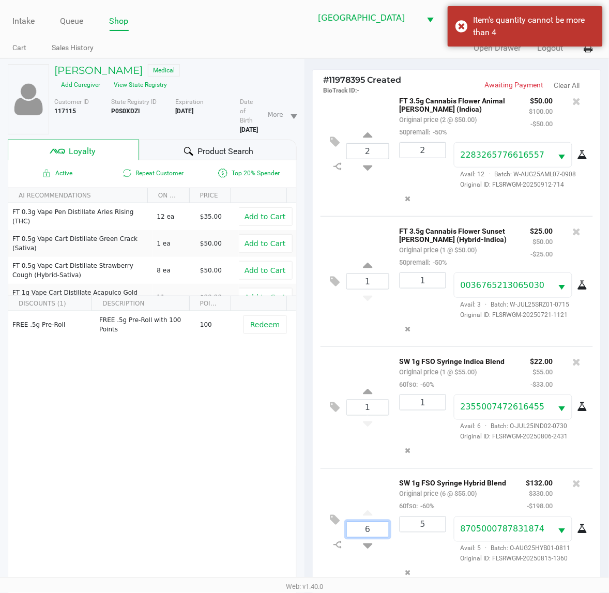
click at [370, 526] on input "6" at bounding box center [368, 530] width 42 height 15
type input "6"
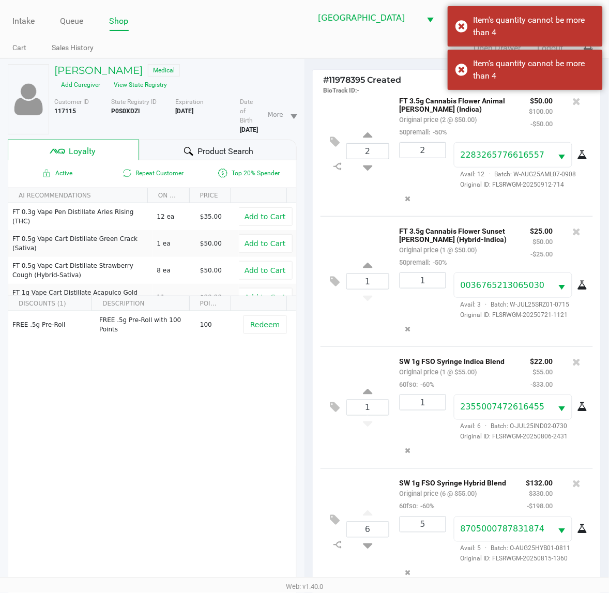
click at [451, 511] on div "SW 1g FSO Syringe Hybrid Blend Original price (6 @ $55.00) 60fso: -60%" at bounding box center [455, 495] width 127 height 36
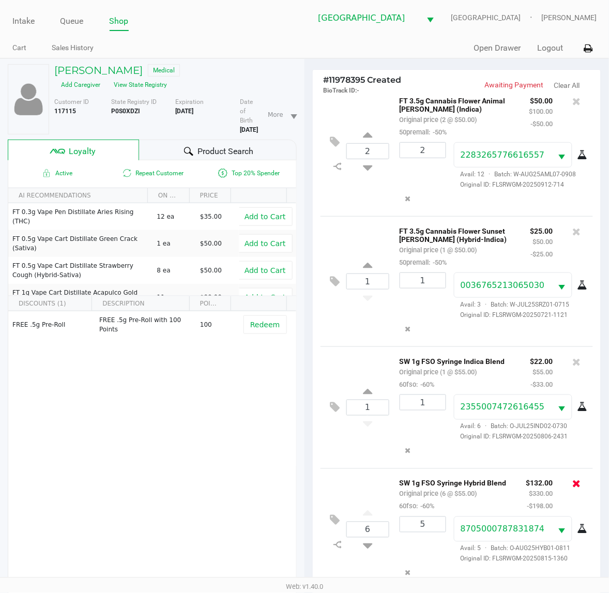
click at [573, 479] on icon at bounding box center [577, 484] width 8 height 10
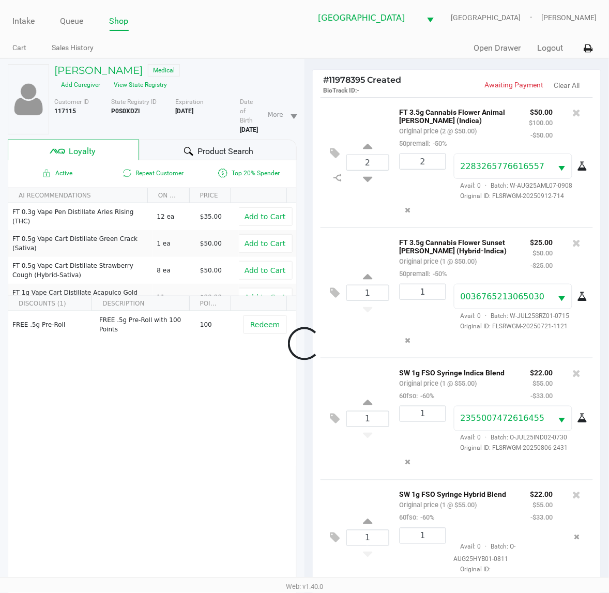
scroll to position [20, 0]
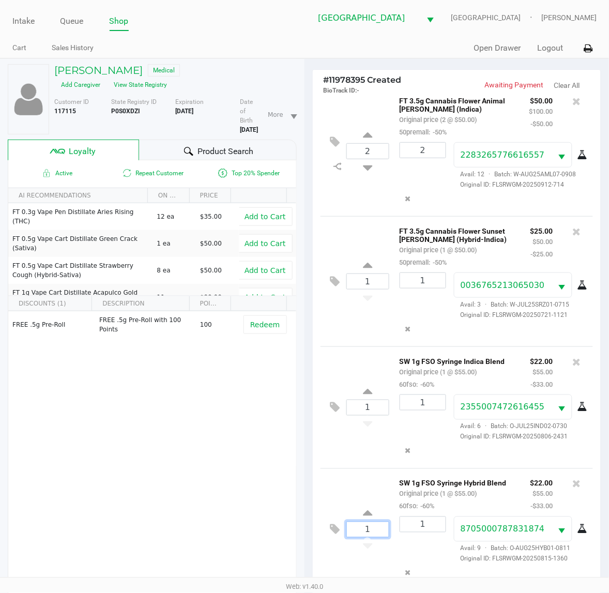
click at [369, 538] on input "1" at bounding box center [368, 530] width 42 height 15
click at [366, 538] on input "1" at bounding box center [368, 530] width 42 height 15
click at [363, 522] on icon at bounding box center [367, 515] width 9 height 13
type input "2"
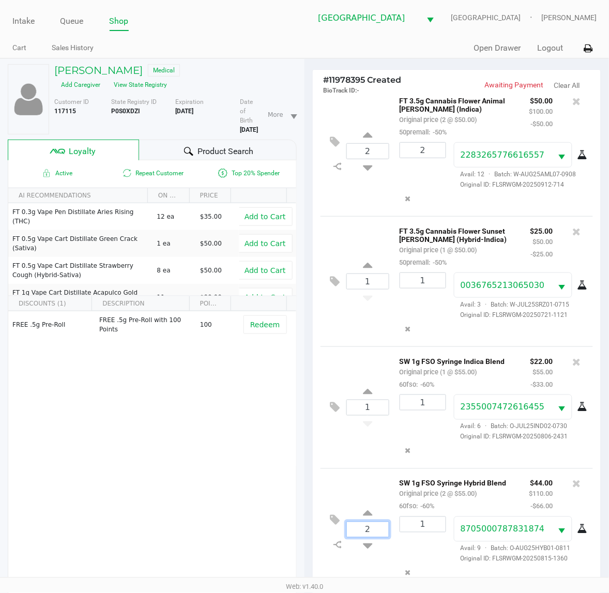
click at [368, 531] on input "2" at bounding box center [368, 530] width 42 height 15
click at [368, 522] on icon at bounding box center [367, 515] width 9 height 13
type input "3"
click at [368, 517] on icon at bounding box center [367, 515] width 9 height 13
type input "4"
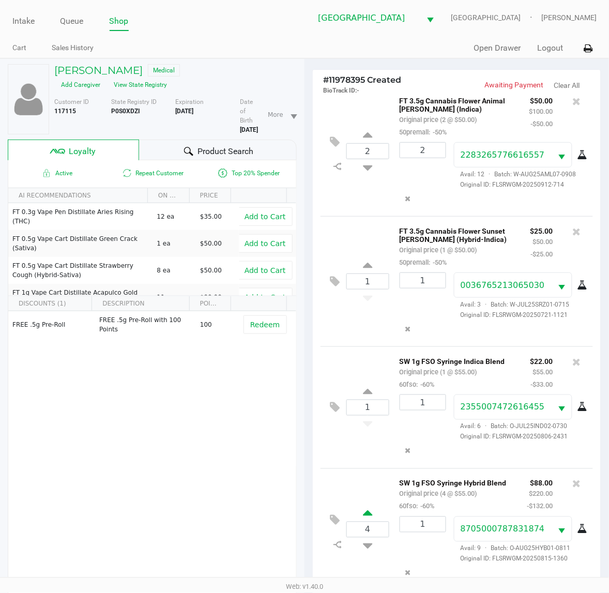
click at [367, 518] on icon at bounding box center [367, 515] width 9 height 13
type input "5"
click at [429, 529] on kendo-numerictextbox "1" at bounding box center [423, 525] width 47 height 16
click at [426, 532] on input "1" at bounding box center [423, 524] width 46 height 15
type input "5"
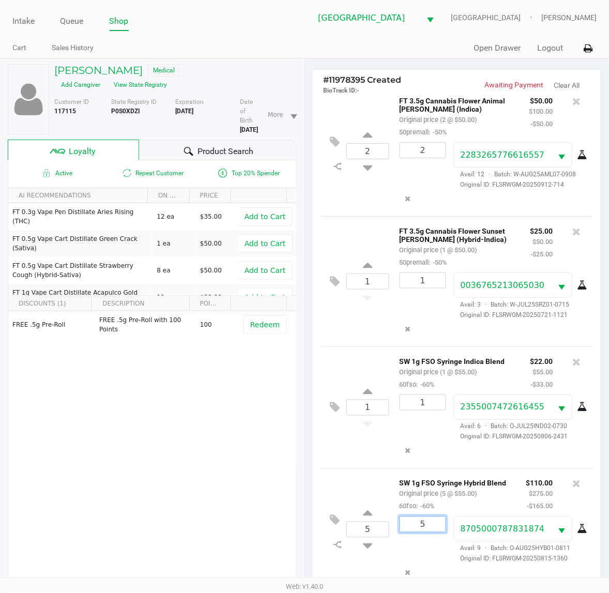
click at [438, 510] on div "FELICIA UNDERWOOD Medical Add Caregiver View State Registry Customer ID 117115 …" at bounding box center [304, 392] width 609 height 668
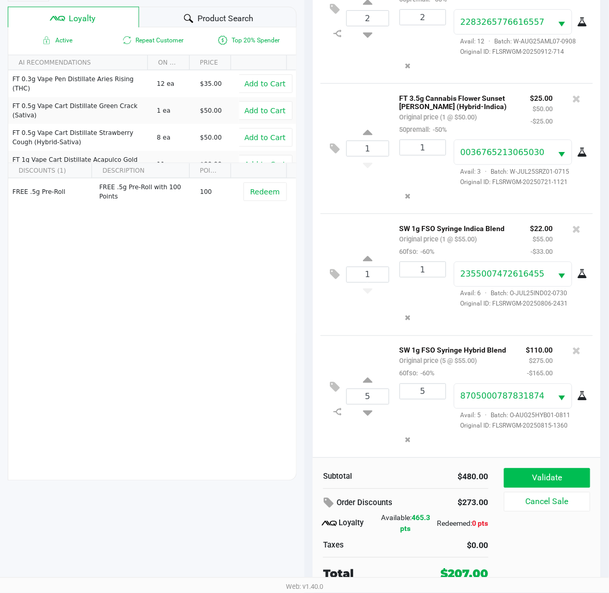
scroll to position [135, 0]
click at [546, 479] on button "Validate" at bounding box center [547, 478] width 86 height 20
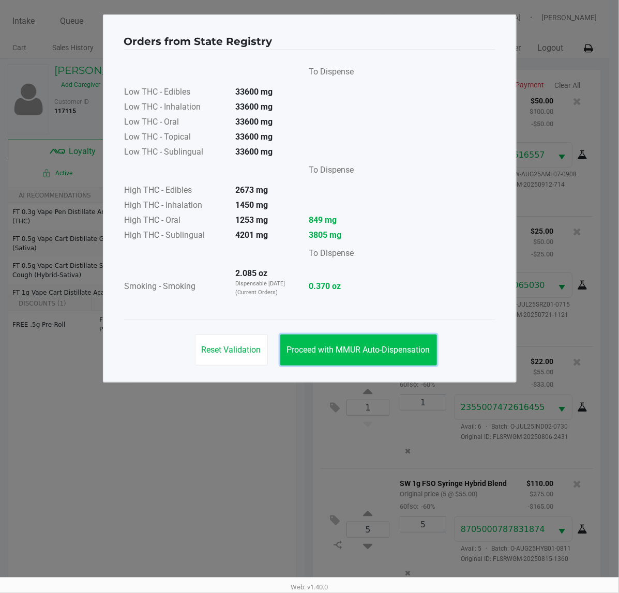
click at [387, 358] on button "Proceed with MMUR Auto-Dispensation" at bounding box center [358, 350] width 157 height 31
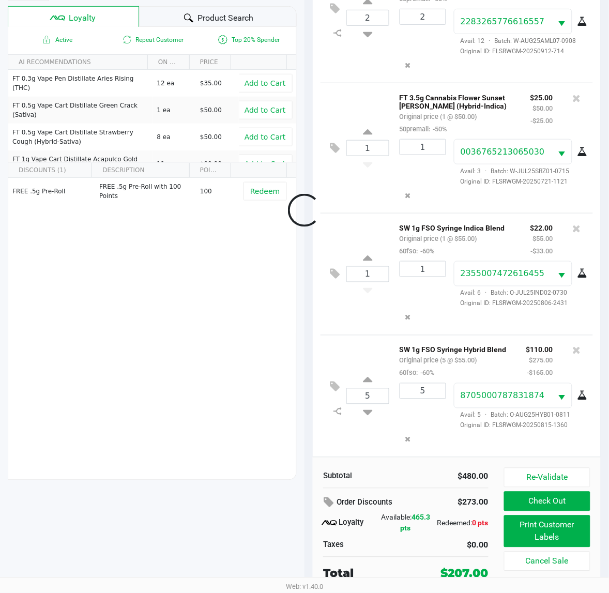
scroll to position [35, 0]
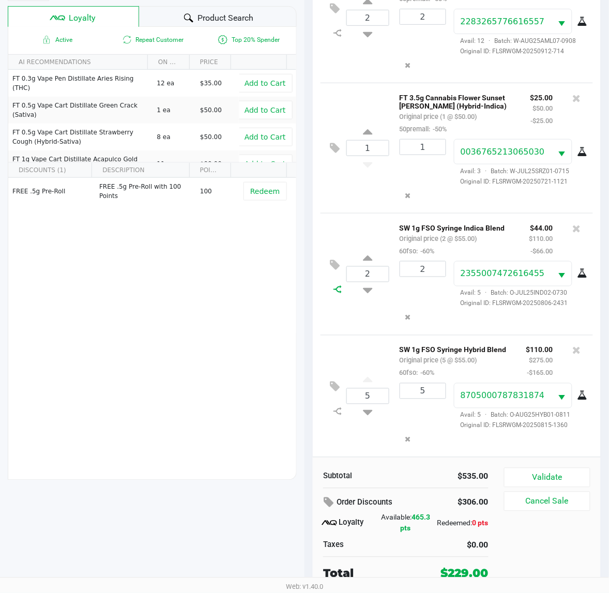
click at [339, 286] on icon at bounding box center [338, 290] width 8 height 8
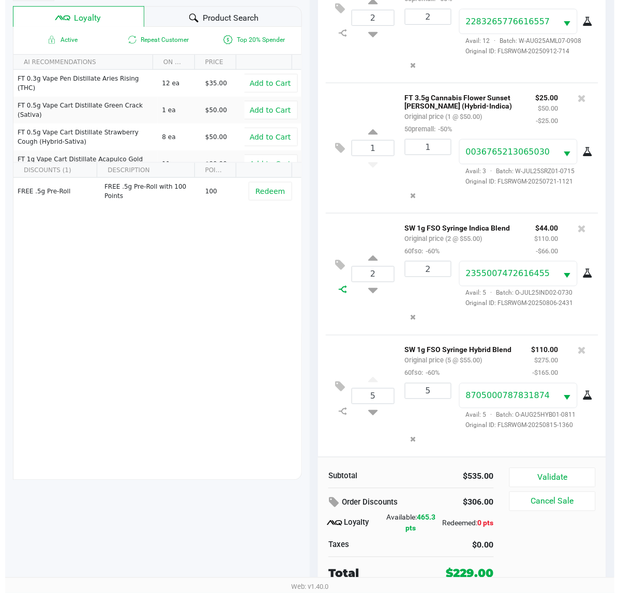
scroll to position [0, 0]
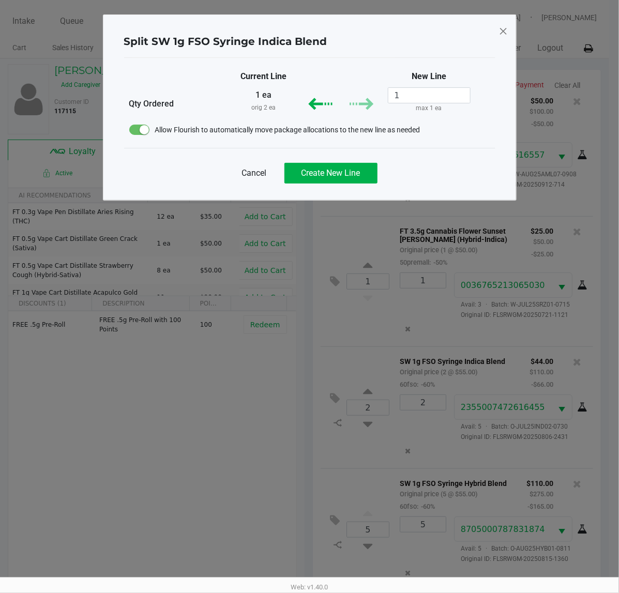
click at [350, 185] on div "Cancel Create New Line" at bounding box center [309, 169] width 371 height 42
click at [350, 182] on button "Create New Line" at bounding box center [331, 173] width 93 height 21
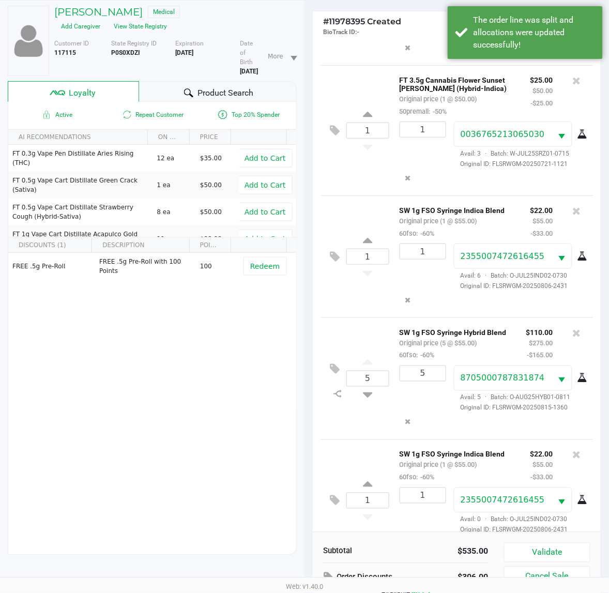
scroll to position [135, 0]
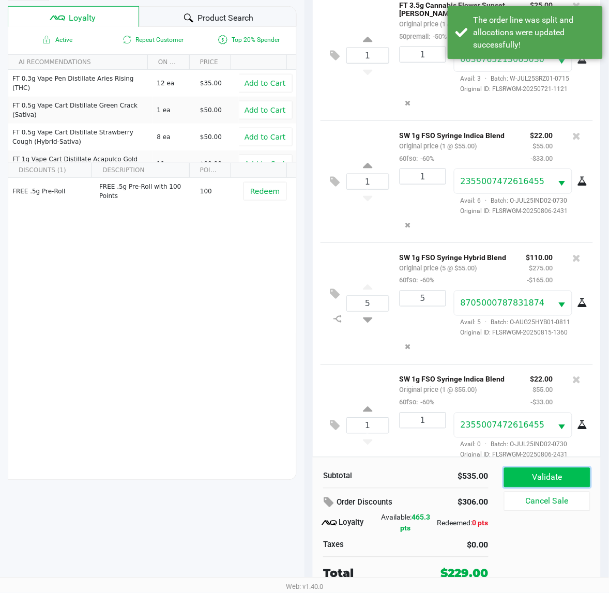
click at [555, 474] on button "Validate" at bounding box center [547, 478] width 86 height 20
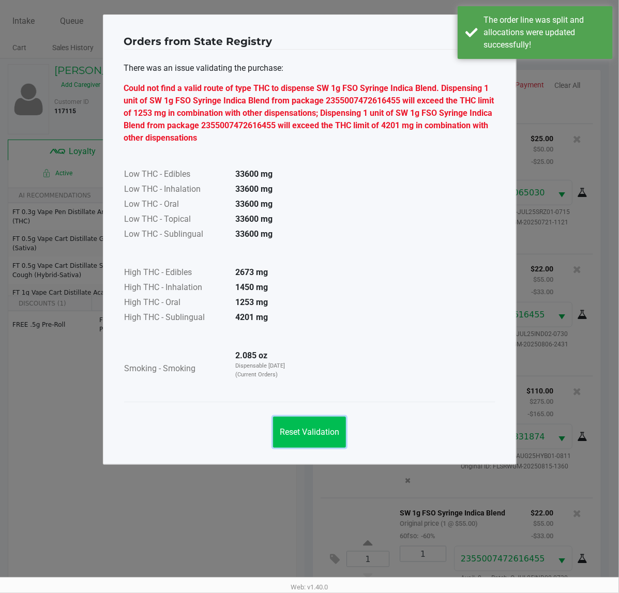
click at [331, 430] on span "Reset Validation" at bounding box center [309, 432] width 59 height 10
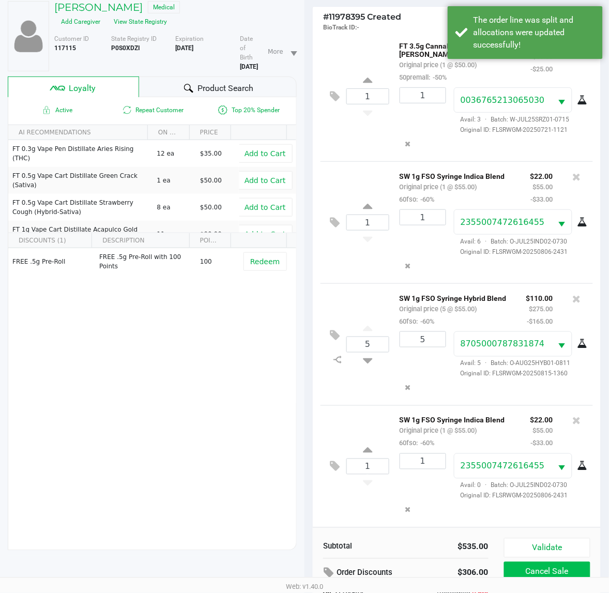
scroll to position [135, 0]
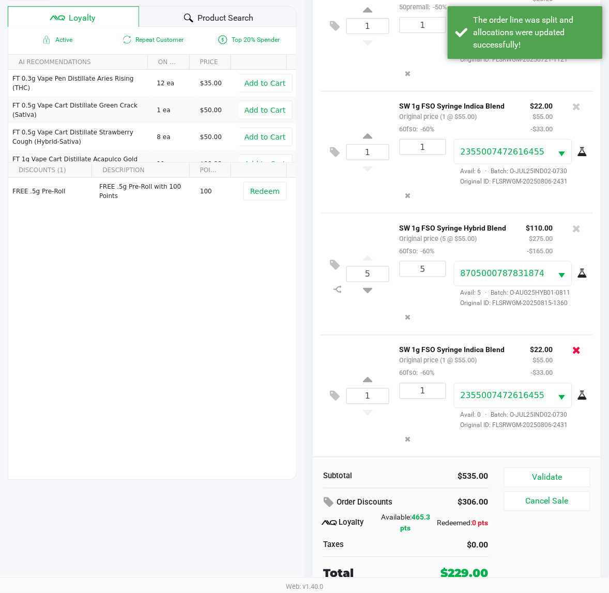
click at [573, 348] on icon at bounding box center [577, 351] width 8 height 10
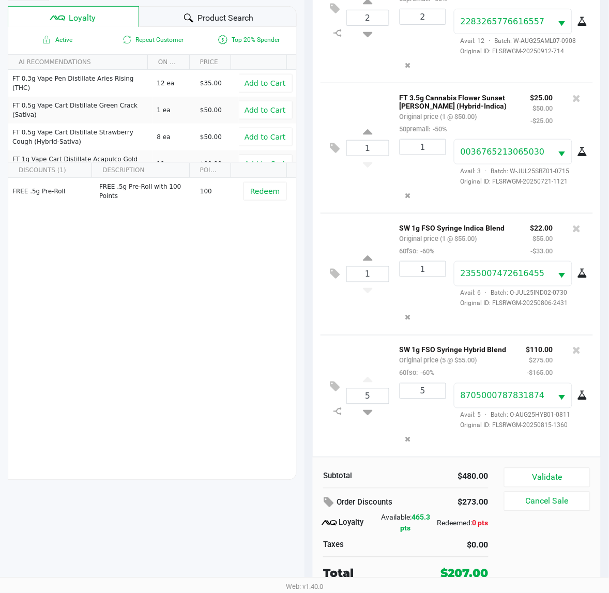
scroll to position [0, 0]
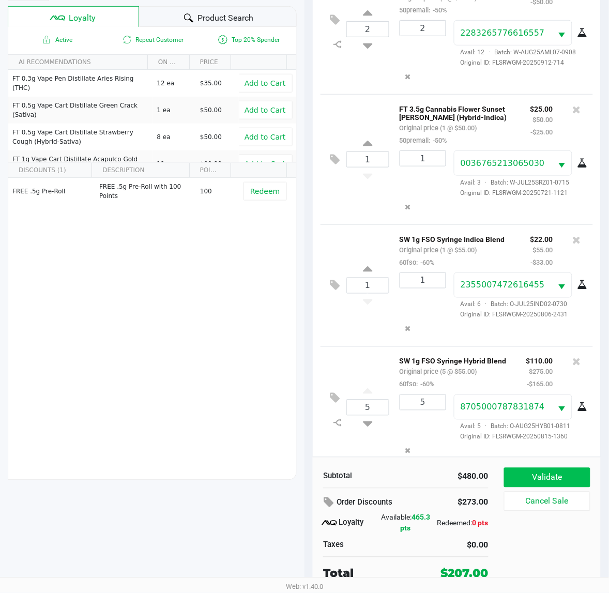
click at [560, 467] on div "Subtotal $480.00 Order Discounts $273.00 Loyalty Available: 465.3 pts Redeemed:…" at bounding box center [457, 525] width 288 height 136
click at [560, 478] on button "Validate" at bounding box center [547, 478] width 86 height 20
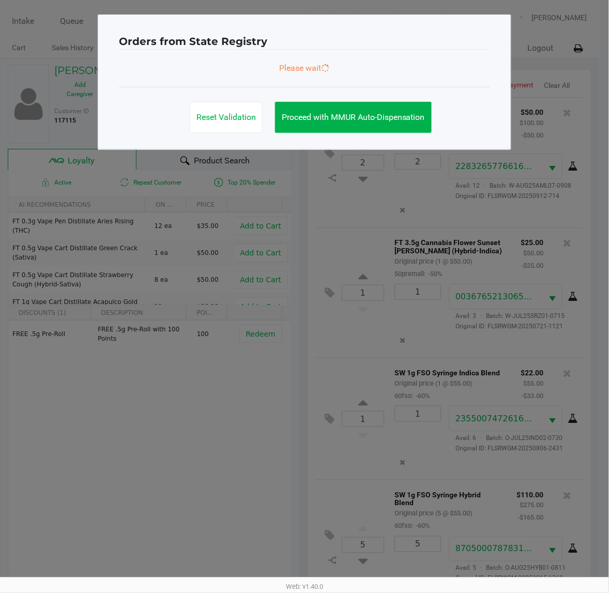
scroll to position [39, 0]
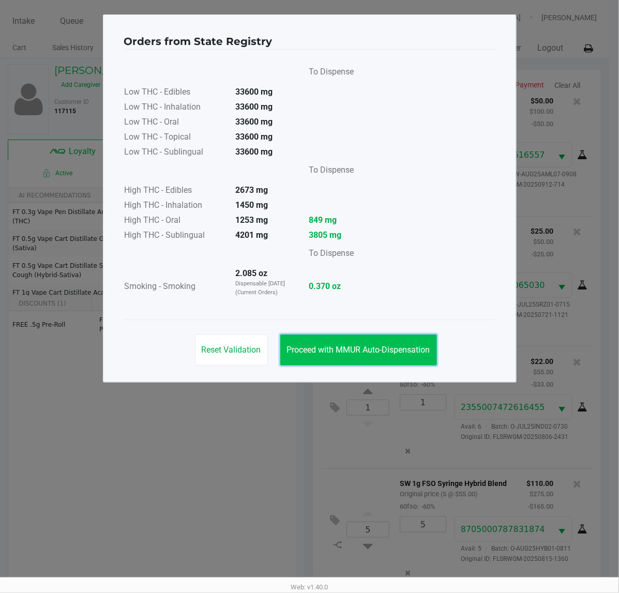
click at [357, 356] on button "Proceed with MMUR Auto-Dispensation" at bounding box center [358, 350] width 157 height 31
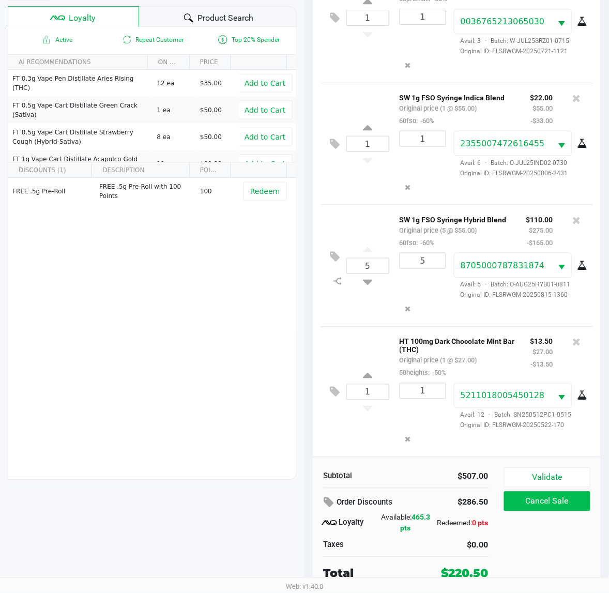
scroll to position [135, 0]
click at [559, 484] on button "Validate" at bounding box center [547, 478] width 86 height 20
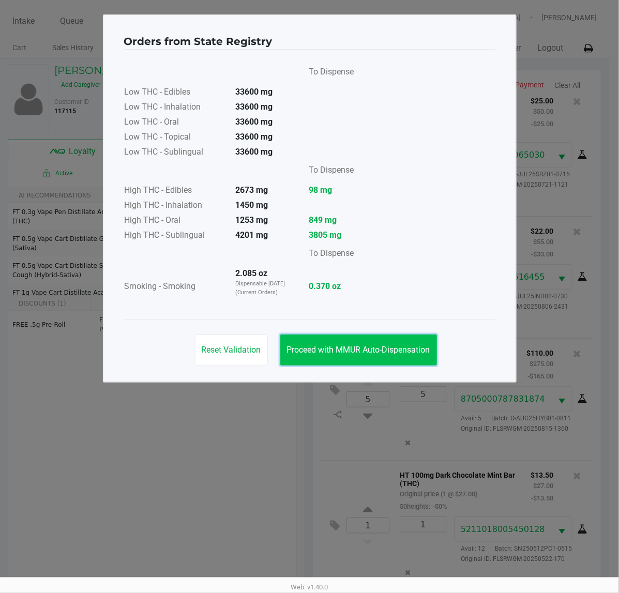
click at [341, 348] on span "Proceed with MMUR Auto-Dispensation" at bounding box center [358, 350] width 143 height 10
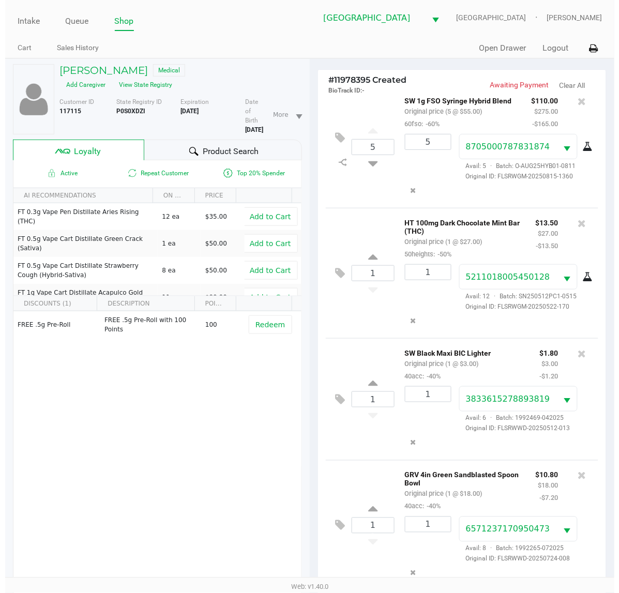
scroll to position [426, 0]
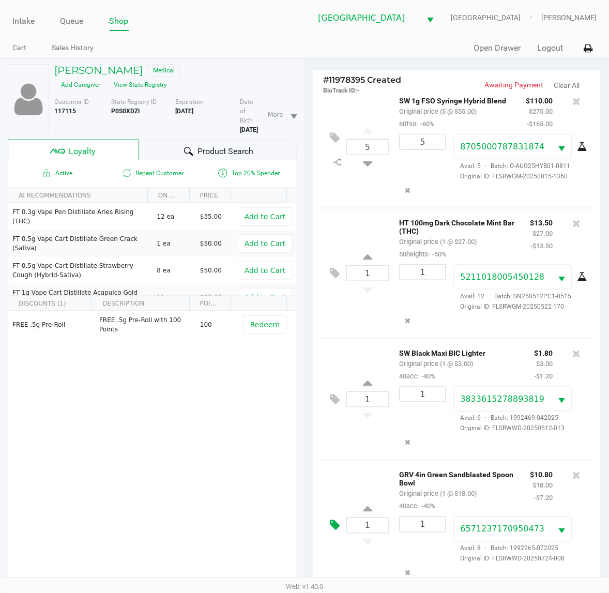
click at [338, 525] on icon at bounding box center [335, 526] width 10 height 12
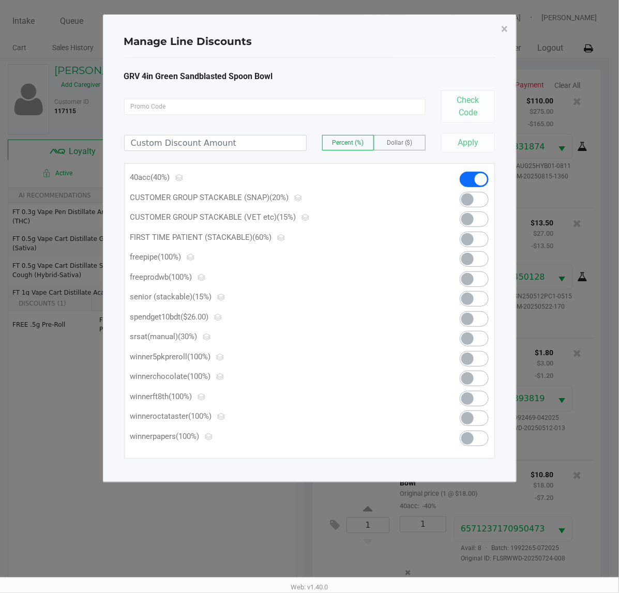
click at [467, 258] on span at bounding box center [468, 259] width 12 height 12
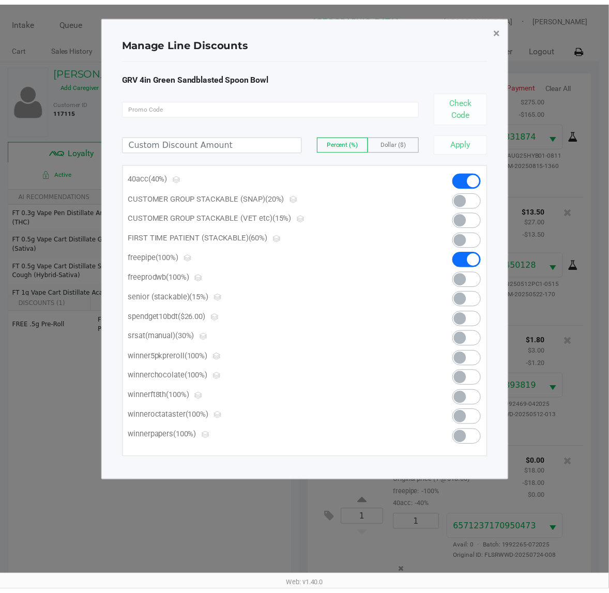
scroll to position [427, 0]
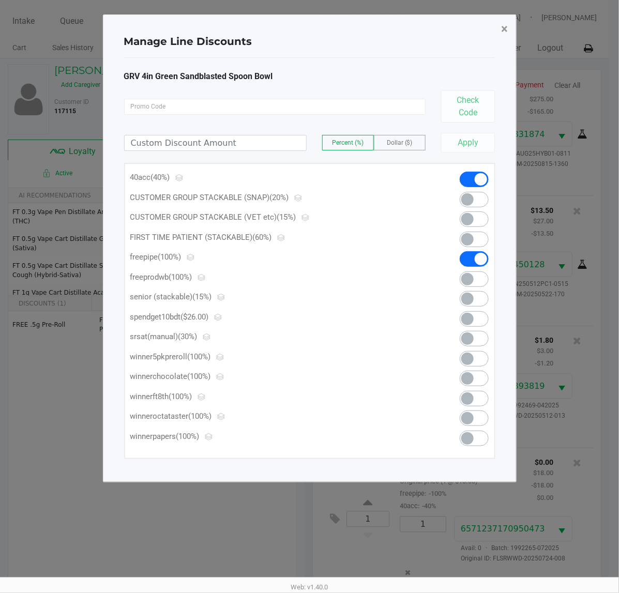
click at [502, 29] on span "×" at bounding box center [505, 29] width 7 height 14
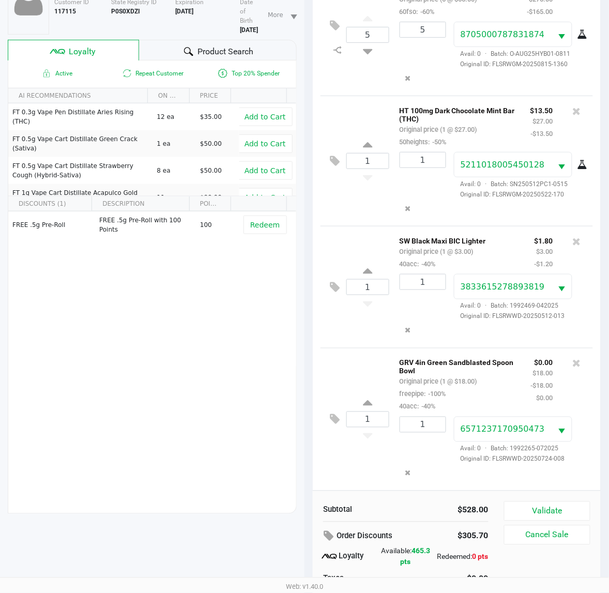
scroll to position [135, 0]
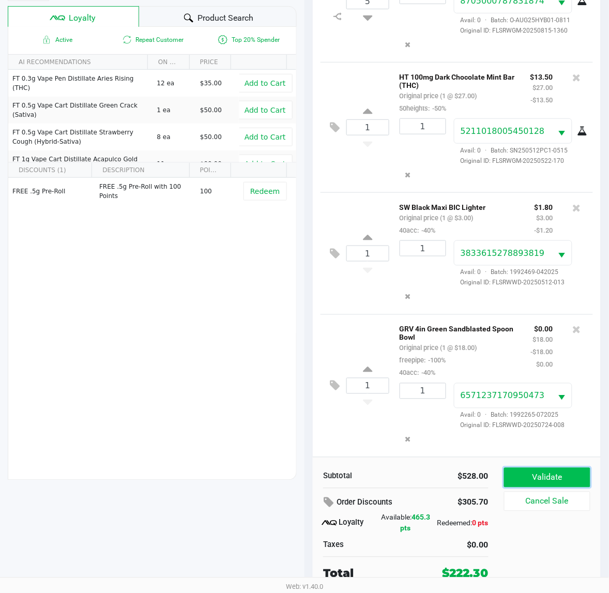
click at [545, 482] on button "Validate" at bounding box center [547, 478] width 86 height 20
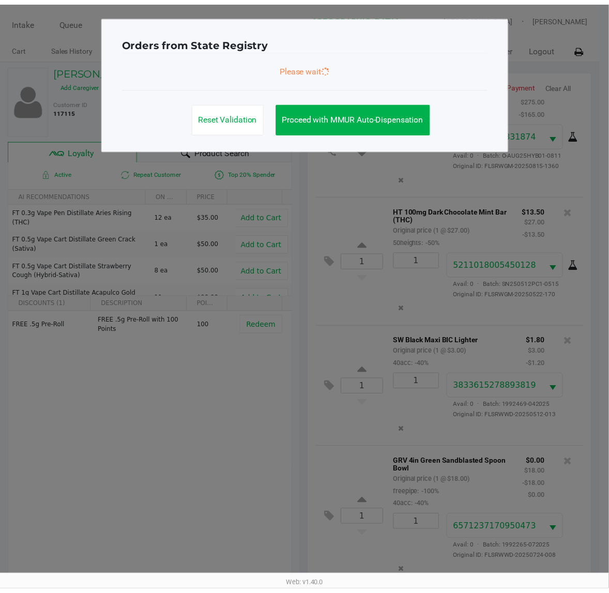
scroll to position [427, 0]
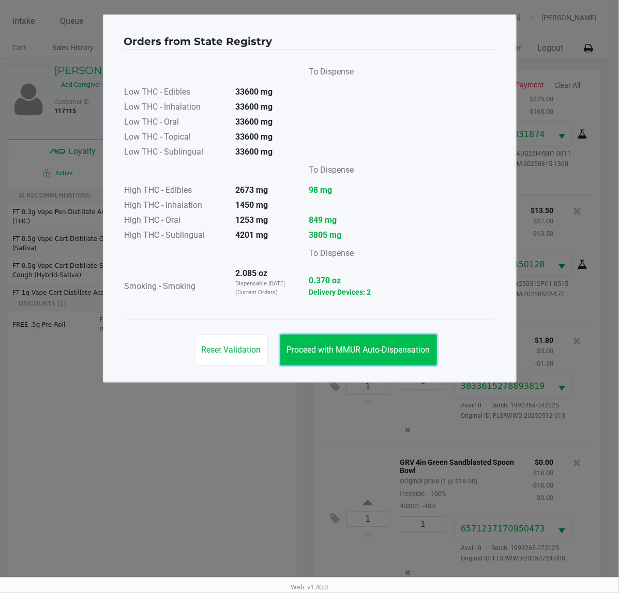
click at [345, 346] on span "Proceed with MMUR Auto-Dispensation" at bounding box center [358, 350] width 143 height 10
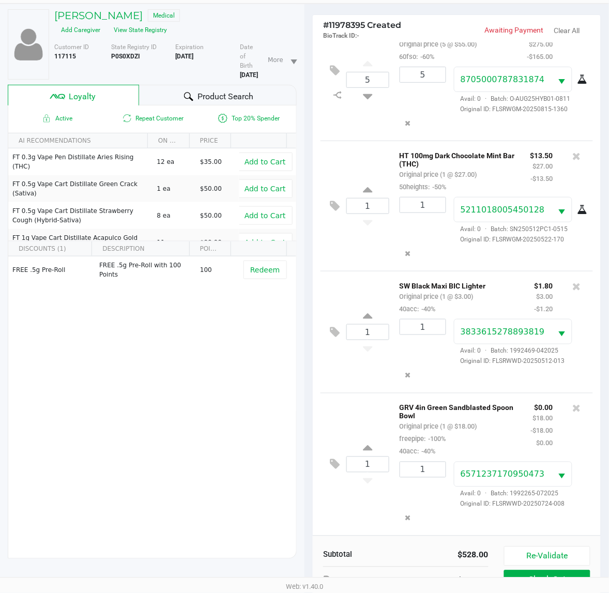
scroll to position [135, 0]
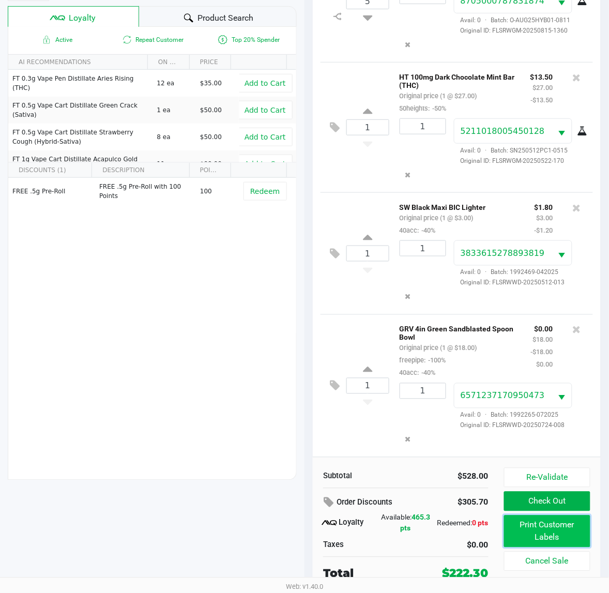
click at [523, 528] on button "Print Customer Labels" at bounding box center [547, 532] width 86 height 32
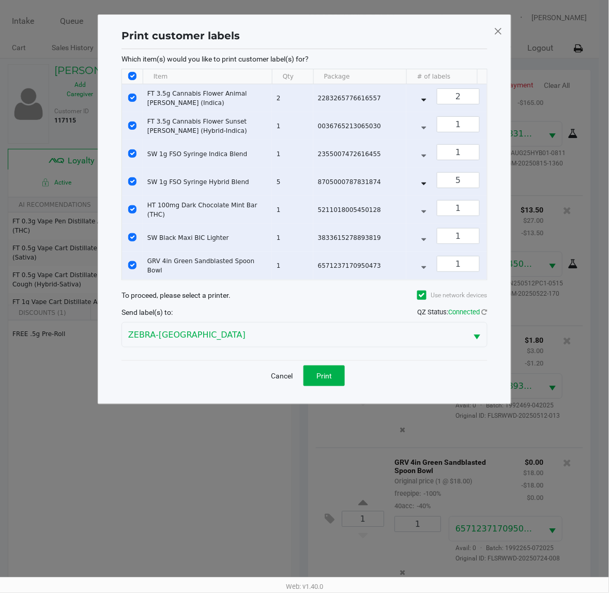
scroll to position [0, 0]
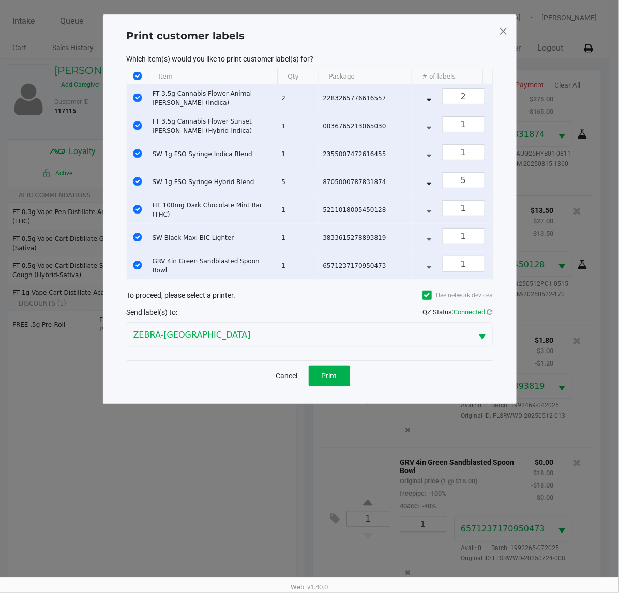
click at [332, 405] on div "Print customer labels Which item(s) would you like to print customer label(s) f…" at bounding box center [310, 209] width 414 height 390
click at [330, 391] on div "Cancel Print" at bounding box center [310, 376] width 366 height 31
drag, startPoint x: 335, startPoint y: 394, endPoint x: 344, endPoint y: 393, distance: 8.9
click at [344, 386] on button "Print" at bounding box center [329, 376] width 41 height 21
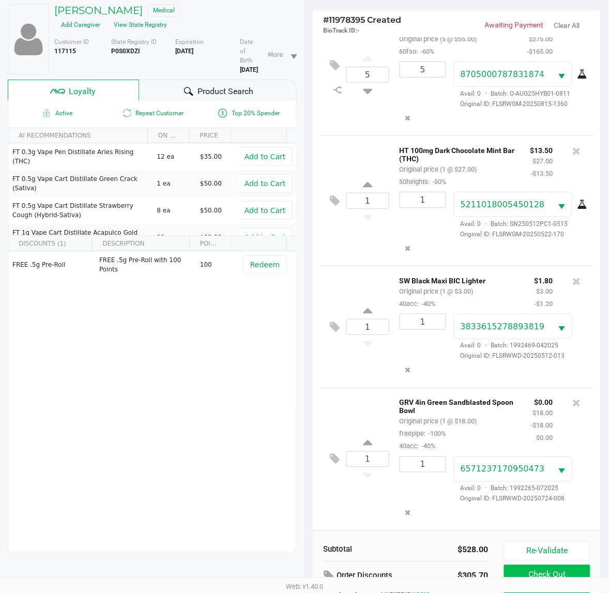
scroll to position [135, 0]
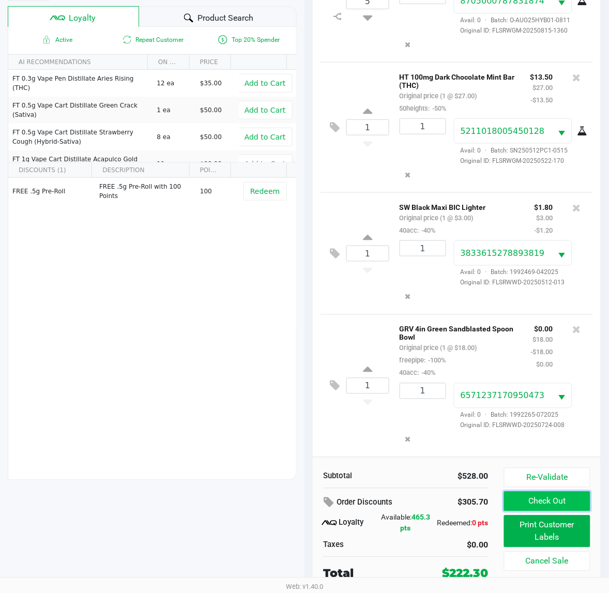
click at [555, 507] on button "Check Out" at bounding box center [547, 502] width 86 height 20
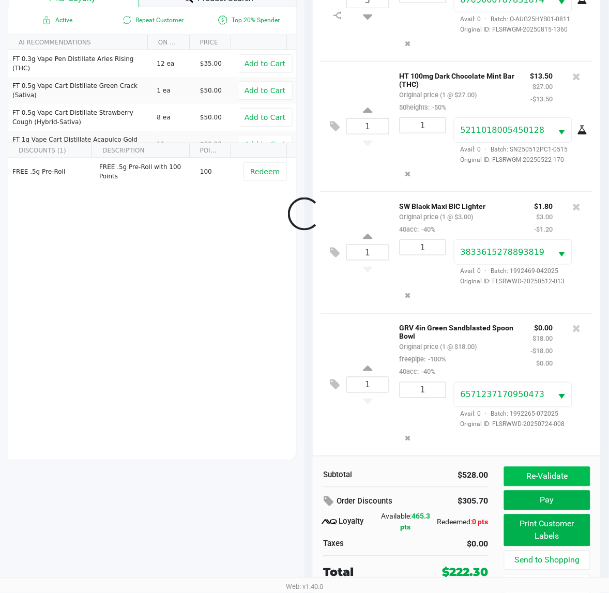
scroll to position [427, 0]
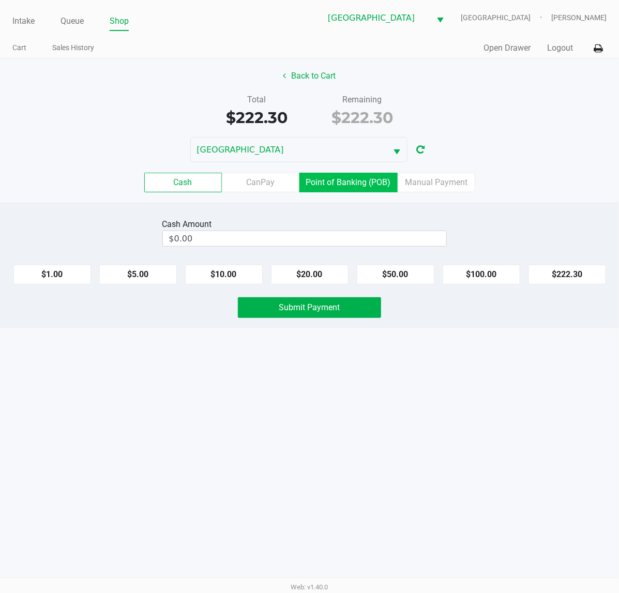
click at [335, 182] on label "Point of Banking (POB)" at bounding box center [349, 183] width 98 height 20
click at [0, 0] on 7 "Point of Banking (POB)" at bounding box center [0, 0] width 0 height 0
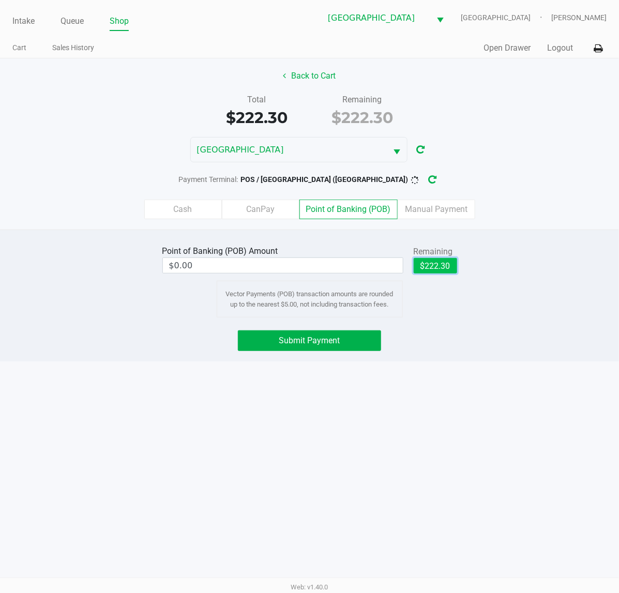
click at [433, 262] on button "$222.30" at bounding box center [435, 266] width 43 height 16
type input "$222.30"
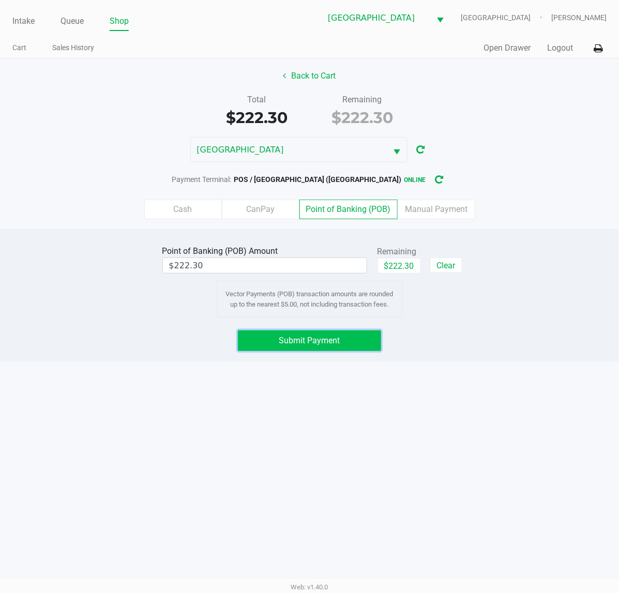
click at [259, 343] on button "Submit Payment" at bounding box center [309, 341] width 143 height 21
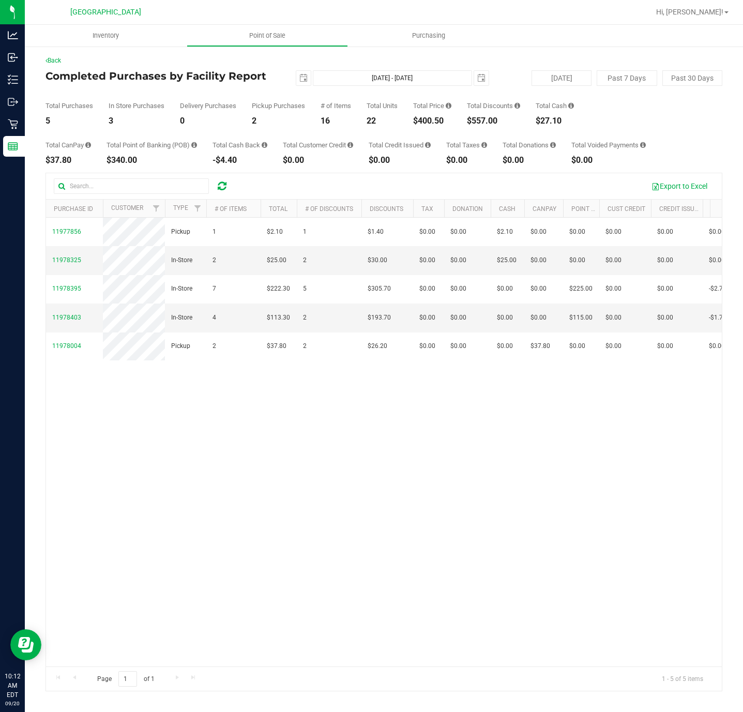
click at [436, 123] on div "$400.50" at bounding box center [432, 121] width 38 height 8
click at [435, 123] on div "$400.50" at bounding box center [432, 121] width 38 height 8
copy div "$400.50"
click at [373, 652] on div "11977856 Pickup 1 $2.10 1 $1.40 $0.00 $0.00 $2.10 $0.00 $0.00 $0.00 $0.00 $0.00…" at bounding box center [384, 442] width 676 height 449
